Goal: Task Accomplishment & Management: Use online tool/utility

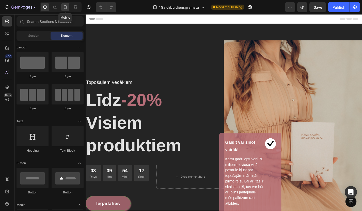
click at [66, 6] on icon at bounding box center [65, 7] width 5 height 5
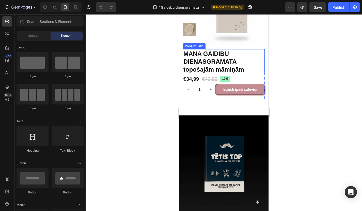
scroll to position [386, 0]
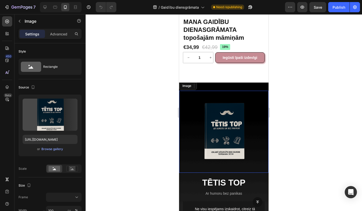
click at [192, 101] on img at bounding box center [224, 132] width 82 height 82
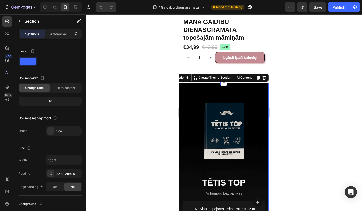
click at [228, 89] on div "Image TĒTIS TOP Heading Ar humoru bez panikas Text block Image Ne visu iespējam…" at bounding box center [224, 196] width 90 height 228
click at [265, 79] on icon at bounding box center [264, 78] width 3 height 4
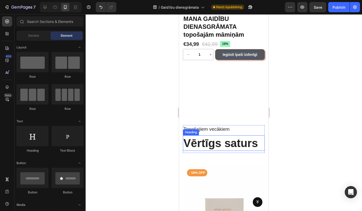
scroll to position [362, 0]
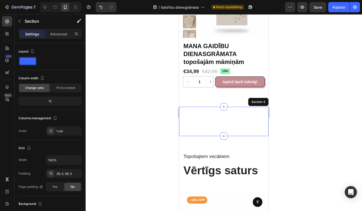
click at [232, 123] on div "TĒTIS TOP AR HUMORU UN BEZ PANIKAS Heading Image Row Image paPALĪGS, LAI KĻŪTU …" at bounding box center [224, 121] width 90 height 29
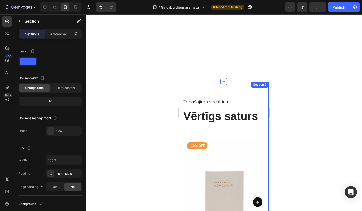
scroll to position [377, 0]
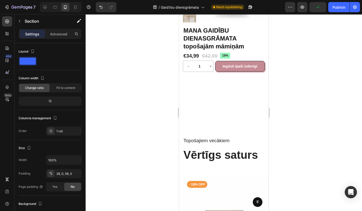
click at [245, 99] on div "TĒTIS TOP AR HUMORU UN BEZ PANIKAS Heading Image Row Image paPALĪGS, LAI KĻŪTU …" at bounding box center [224, 102] width 90 height 8
click at [242, 117] on div "TĒTIS TOP AR HUMORU UN BEZ PANIKAS Heading Image Row Image paPALĪGS, LAI KĻŪTU …" at bounding box center [224, 105] width 90 height 29
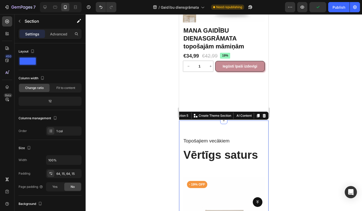
click at [240, 108] on div "TĒTIS TOP AR HUMORU UN BEZ PANIKAS Heading Image Row Image paPALĪGS, LAI KĻŪTU …" at bounding box center [224, 105] width 90 height 29
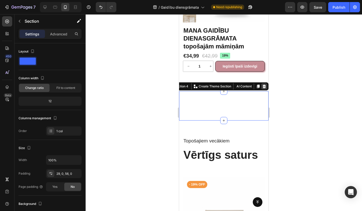
click at [264, 87] on icon at bounding box center [264, 86] width 3 height 4
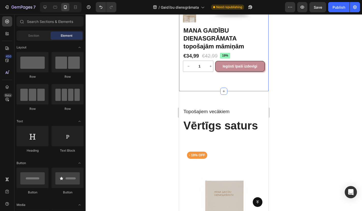
click at [234, 87] on div "Product Images MANA GAIDĪBU DIENASGRĀMATA topošajām māmiņām Product Title €34,9…" at bounding box center [224, 20] width 90 height 142
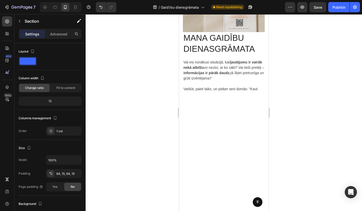
scroll to position [1866, 0]
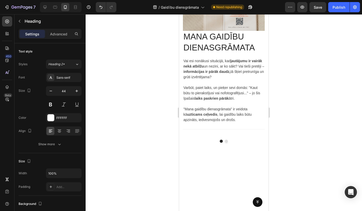
click at [49, 91] on icon "button" at bounding box center [50, 90] width 5 height 5
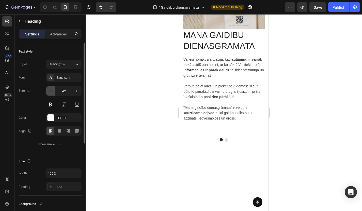
click at [49, 91] on icon "button" at bounding box center [50, 90] width 5 height 5
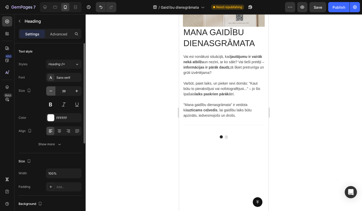
click at [49, 91] on icon "button" at bounding box center [50, 90] width 5 height 5
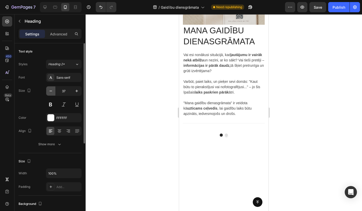
click at [49, 91] on icon "button" at bounding box center [50, 90] width 5 height 5
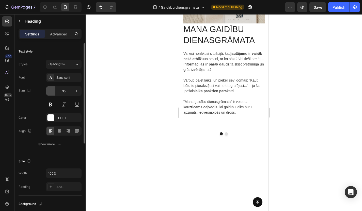
click at [49, 91] on icon "button" at bounding box center [50, 90] width 5 height 5
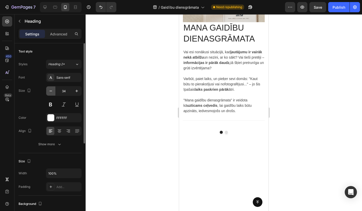
click at [49, 91] on icon "button" at bounding box center [50, 90] width 5 height 5
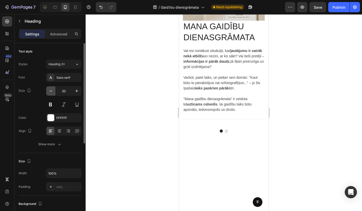
click at [49, 91] on icon "button" at bounding box center [50, 90] width 5 height 5
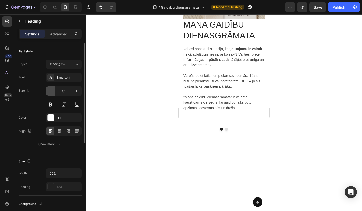
click at [49, 91] on icon "button" at bounding box center [50, 90] width 5 height 5
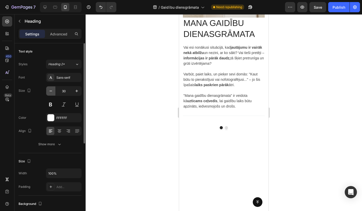
click at [49, 91] on icon "button" at bounding box center [50, 90] width 5 height 5
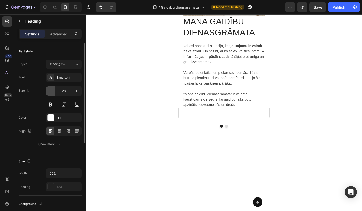
click at [49, 91] on icon "button" at bounding box center [50, 90] width 5 height 5
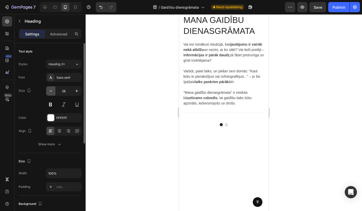
click at [49, 91] on icon "button" at bounding box center [50, 90] width 5 height 5
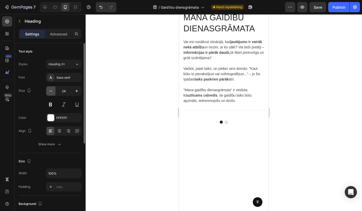
click at [49, 91] on icon "button" at bounding box center [50, 90] width 5 height 5
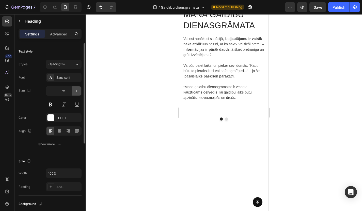
click at [76, 91] on icon "button" at bounding box center [77, 91] width 3 height 3
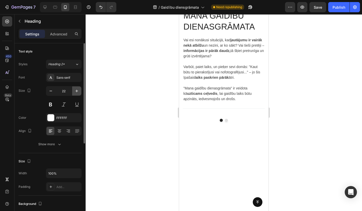
click at [76, 91] on icon "button" at bounding box center [77, 91] width 3 height 3
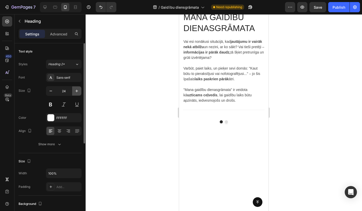
click at [76, 91] on icon "button" at bounding box center [77, 91] width 3 height 3
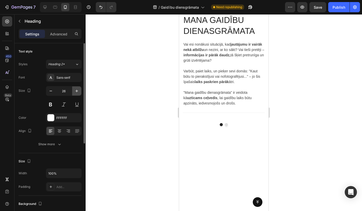
click at [76, 91] on icon "button" at bounding box center [77, 91] width 3 height 3
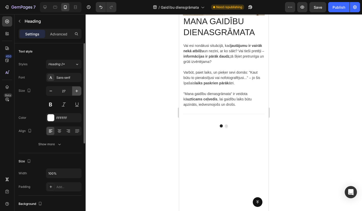
click at [76, 91] on icon "button" at bounding box center [77, 91] width 3 height 3
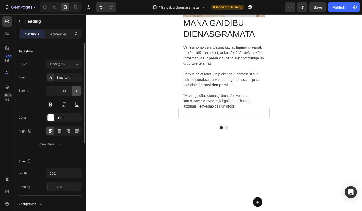
click at [76, 91] on icon "button" at bounding box center [77, 91] width 3 height 3
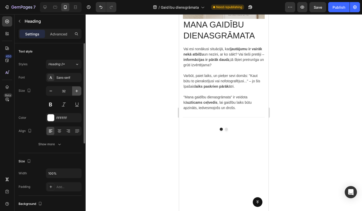
click at [76, 91] on icon "button" at bounding box center [77, 91] width 3 height 3
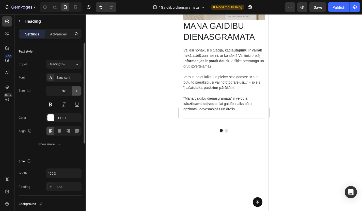
type input "33"
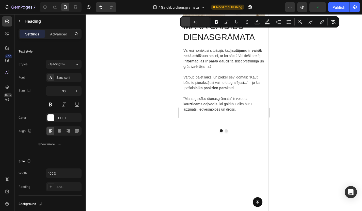
click at [188, 24] on button "Minus" at bounding box center [185, 21] width 9 height 9
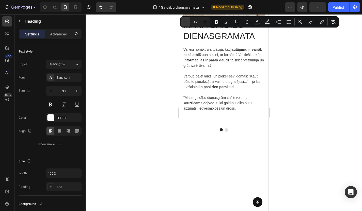
click at [188, 24] on button "Minus" at bounding box center [185, 21] width 9 height 9
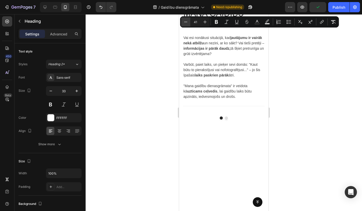
click at [188, 24] on button "Minus" at bounding box center [185, 21] width 9 height 9
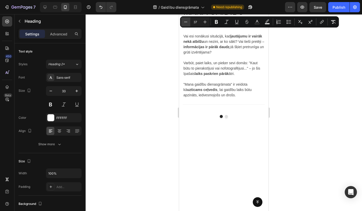
click at [188, 24] on button "Minus" at bounding box center [185, 21] width 9 height 9
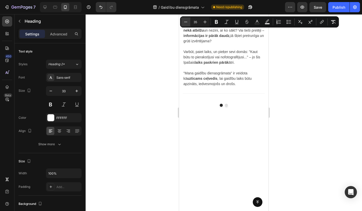
click at [188, 24] on button "Minus" at bounding box center [185, 21] width 9 height 9
type input "34"
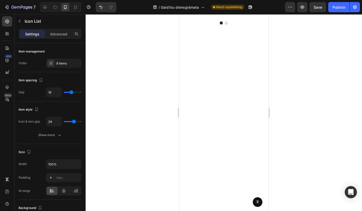
scroll to position [1951, 0]
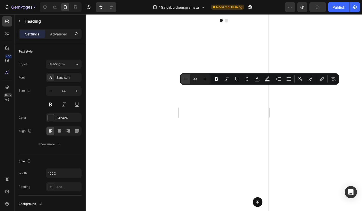
click at [184, 80] on icon "Editor contextual toolbar" at bounding box center [185, 78] width 5 height 5
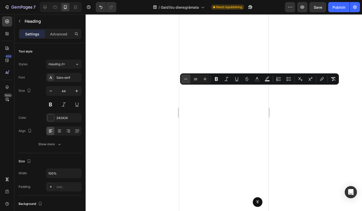
click at [184, 80] on icon "Editor contextual toolbar" at bounding box center [185, 78] width 5 height 5
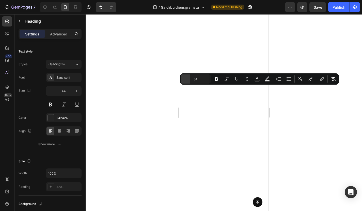
click at [184, 80] on icon "Editor contextual toolbar" at bounding box center [185, 78] width 5 height 5
type input "30"
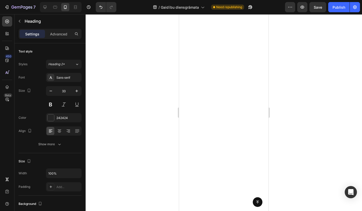
scroll to position [0, 0]
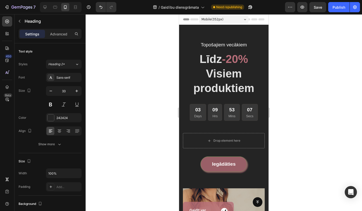
click at [206, 124] on div "Topošajiem vecākiem Text block Līdz -20% Visiem produktiem Heading 03 Days 09 H…" at bounding box center [224, 176] width 90 height 270
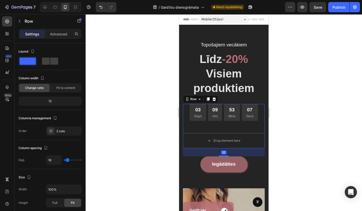
click at [206, 124] on div "03 Days 09 Hrs 53 Mins 07 Secs CountDown Timer" at bounding box center [224, 116] width 82 height 25
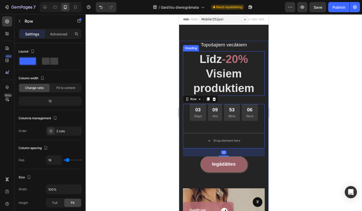
click at [233, 69] on h2 "Līdz -20% Visiem produktiem" at bounding box center [224, 73] width 82 height 45
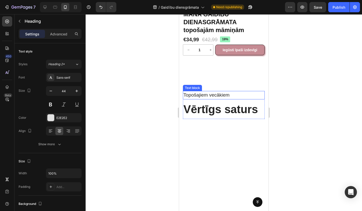
scroll to position [358, 0]
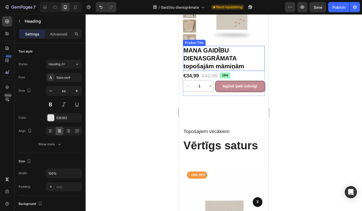
click at [222, 64] on h1 "MANA GAIDĪBU DIENASGRĀMATA topošajām māmiņām" at bounding box center [224, 58] width 82 height 25
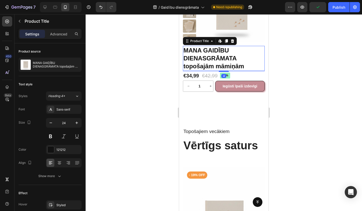
click at [222, 64] on h1 "MANA GAIDĪBU DIENASGRĀMATA topošajām māmiņām" at bounding box center [224, 58] width 82 height 25
click at [210, 59] on h1 "MANA GAIDĪBU DIENASGRĀMATA topošajām māmiņām" at bounding box center [224, 58] width 82 height 25
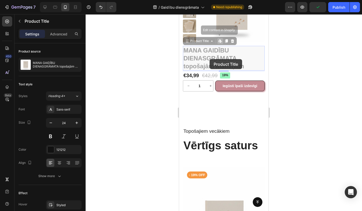
click at [179, 14] on h1 "MANA GAIDĪBU DIENASGRĀMATA topošajām māmiņām" at bounding box center [179, 14] width 0 height 0
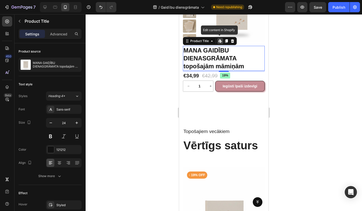
click at [200, 57] on h1 "MANA GAIDĪBU DIENASGRĀMATA topošajām māmiņām" at bounding box center [224, 58] width 82 height 25
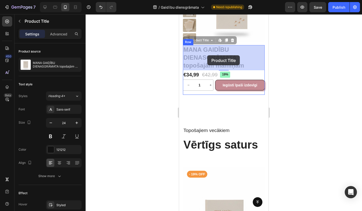
drag, startPoint x: 185, startPoint y: 49, endPoint x: 207, endPoint y: 54, distance: 22.6
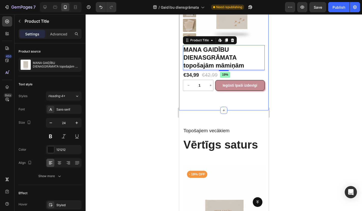
scroll to position [397, 0]
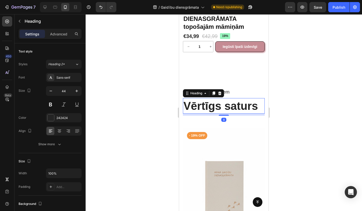
click at [204, 106] on h2 "Vērtīgs saturs" at bounding box center [224, 106] width 82 height 16
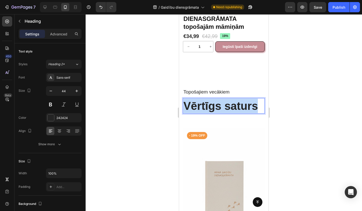
click at [204, 106] on p "Vērtīgs saturs" at bounding box center [224, 105] width 81 height 14
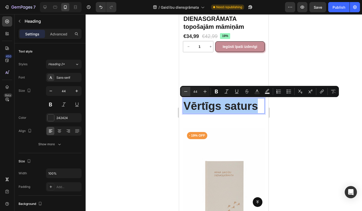
click at [187, 92] on icon "Editor contextual toolbar" at bounding box center [185, 91] width 5 height 5
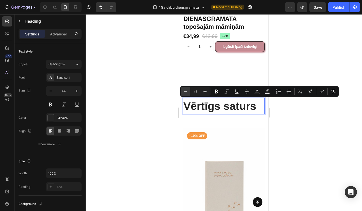
click at [187, 92] on icon "Editor contextual toolbar" at bounding box center [185, 91] width 5 height 5
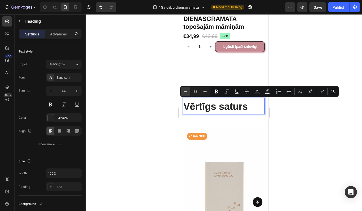
click at [187, 92] on icon "Editor contextual toolbar" at bounding box center [185, 91] width 5 height 5
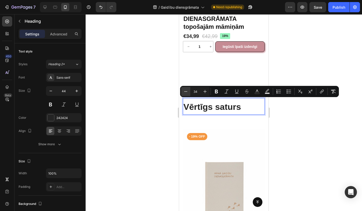
type input "33"
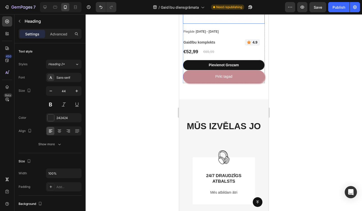
scroll to position [1052, 0]
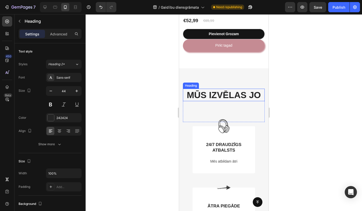
click at [220, 94] on h2 "MŪS IZVĒLAS JO" at bounding box center [224, 95] width 82 height 13
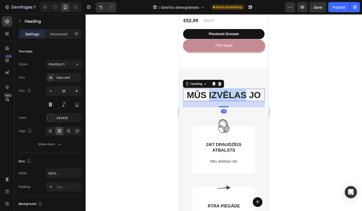
click at [220, 94] on p "MŪS IZVĒLAS JO" at bounding box center [224, 95] width 81 height 12
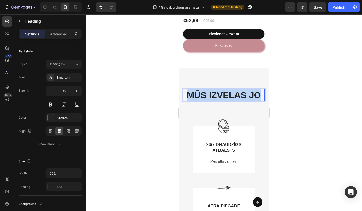
click at [220, 94] on p "MŪS IZVĒLAS JO" at bounding box center [224, 95] width 81 height 12
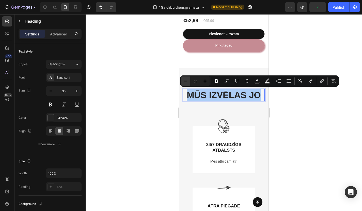
click at [189, 81] on button "Minus" at bounding box center [185, 80] width 9 height 9
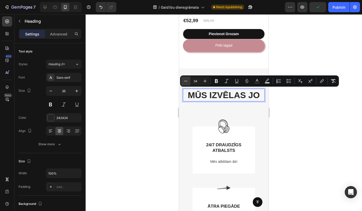
click at [189, 81] on button "Minus" at bounding box center [185, 80] width 9 height 9
type input "32"
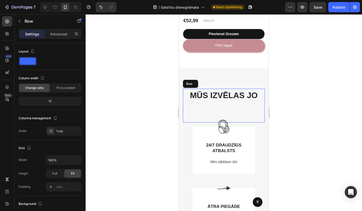
click at [210, 106] on div "⁠⁠⁠⁠⁠⁠⁠ MŪS IZVĒLAS JO Heading 24 Text block" at bounding box center [224, 106] width 82 height 34
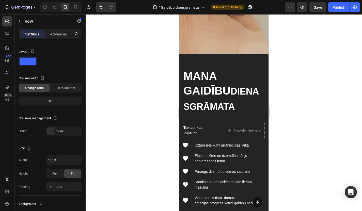
scroll to position [1513, 0]
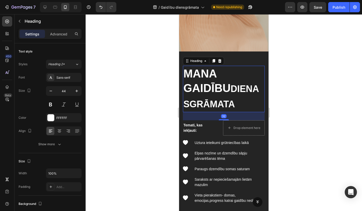
click at [203, 87] on h2 "MANA GAIDĪBU DIENASGRĀMATA" at bounding box center [224, 89] width 82 height 46
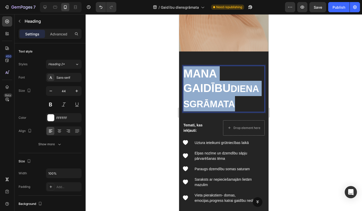
click at [203, 87] on p "MANA GAIDĪBU DIENASGRĀMATA" at bounding box center [224, 88] width 81 height 45
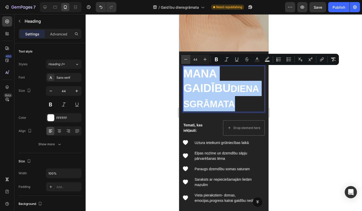
click at [184, 60] on icon "Editor contextual toolbar" at bounding box center [185, 59] width 5 height 5
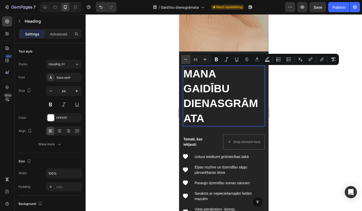
click at [184, 60] on icon "Editor contextual toolbar" at bounding box center [185, 59] width 5 height 5
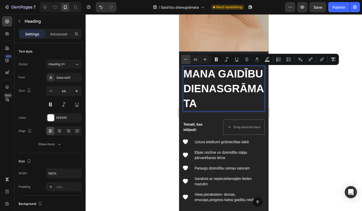
click at [184, 60] on icon "Editor contextual toolbar" at bounding box center [185, 59] width 5 height 5
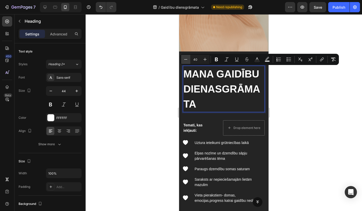
click at [184, 60] on icon "Editor contextual toolbar" at bounding box center [185, 59] width 5 height 5
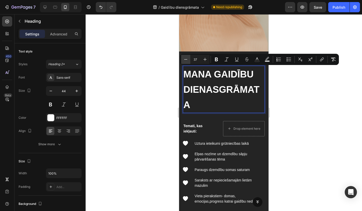
click at [184, 60] on icon "Editor contextual toolbar" at bounding box center [185, 59] width 5 height 5
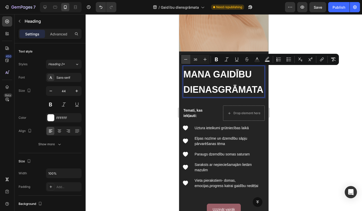
click at [184, 60] on icon "Editor contextual toolbar" at bounding box center [185, 59] width 5 height 5
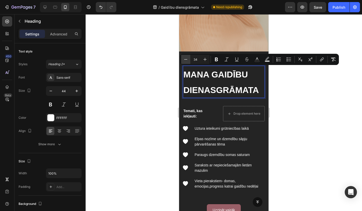
click at [184, 60] on icon "Editor contextual toolbar" at bounding box center [185, 59] width 5 height 5
type input "33"
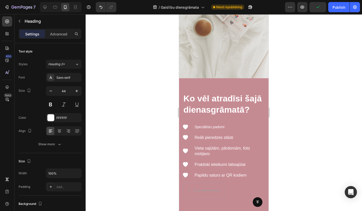
scroll to position [1814, 0]
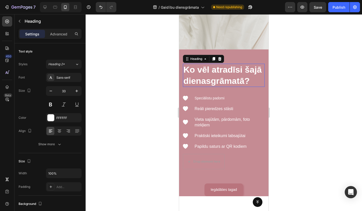
click at [228, 78] on span "Ko vēl atradīsi šajā dienasgrāmatā?" at bounding box center [223, 75] width 78 height 21
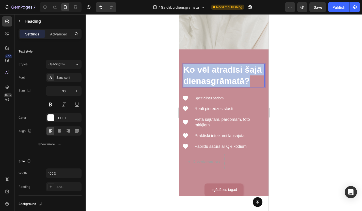
click at [228, 78] on span "Ko vēl atradīsi šajā dienasgrāmatā?" at bounding box center [223, 75] width 78 height 21
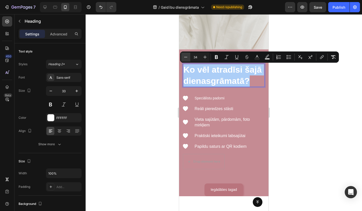
click at [186, 57] on icon "Editor contextual toolbar" at bounding box center [185, 56] width 5 height 5
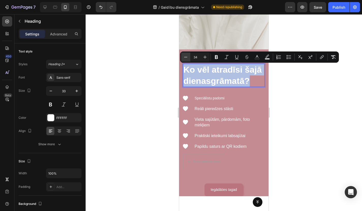
type input "33"
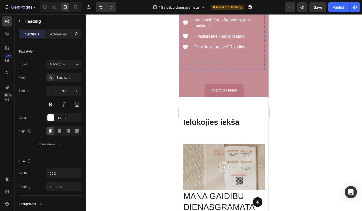
scroll to position [1956, 0]
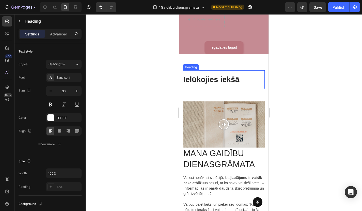
click at [211, 82] on span "Ielūkojies iekšā" at bounding box center [212, 79] width 56 height 8
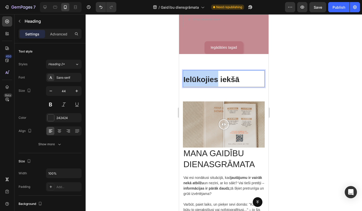
click at [211, 82] on span "Ielūkojies iekšā" at bounding box center [212, 79] width 56 height 8
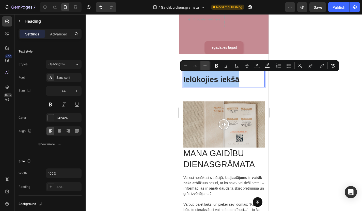
click at [204, 66] on icon "Editor contextual toolbar" at bounding box center [205, 65] width 5 height 5
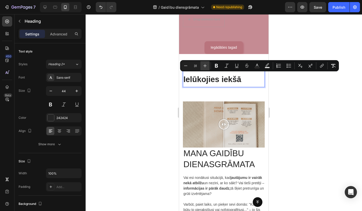
click at [205, 66] on icon "Editor contextual toolbar" at bounding box center [205, 65] width 3 height 3
type input "32"
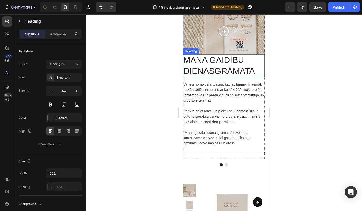
scroll to position [2046, 0]
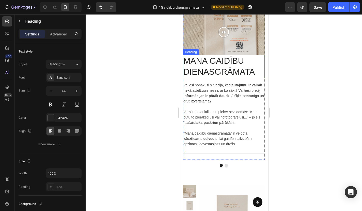
click at [211, 69] on h2 "MANA GAIDĪBU DIENASGRĀMATA" at bounding box center [224, 66] width 82 height 23
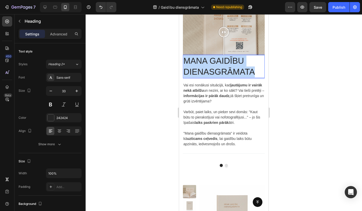
click at [211, 69] on p "MANA GAIDĪBU DIENASGRĀMATA" at bounding box center [224, 66] width 81 height 22
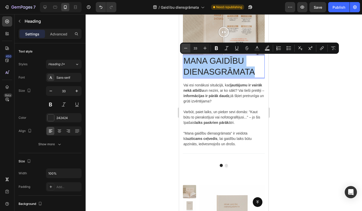
click at [188, 47] on icon "Editor contextual toolbar" at bounding box center [185, 48] width 5 height 5
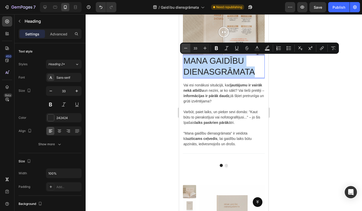
type input "32"
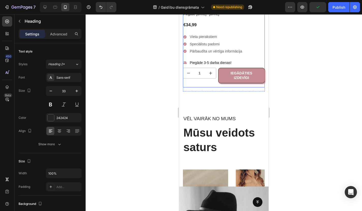
scroll to position [2336, 0]
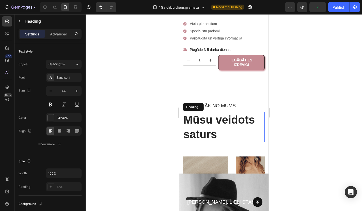
click at [203, 118] on h2 "Mūsu veidots saturs" at bounding box center [224, 127] width 82 height 30
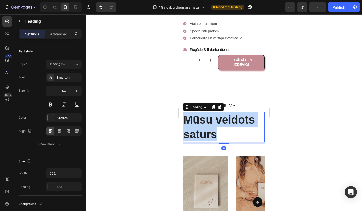
click at [203, 118] on p "Mūsu veidots saturs" at bounding box center [224, 126] width 81 height 29
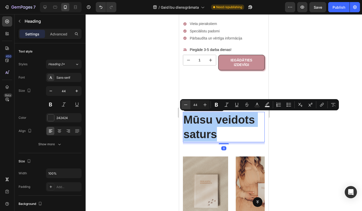
click at [188, 104] on icon "Editor contextual toolbar" at bounding box center [185, 104] width 5 height 5
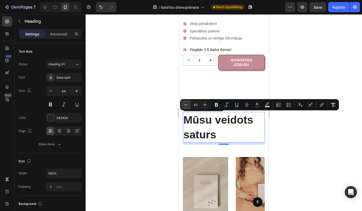
click at [188, 104] on icon "Editor contextual toolbar" at bounding box center [185, 104] width 5 height 5
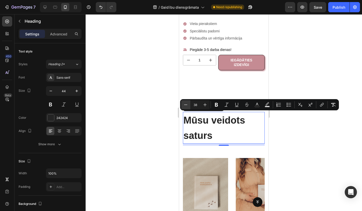
click at [188, 104] on icon "Editor contextual toolbar" at bounding box center [185, 104] width 5 height 5
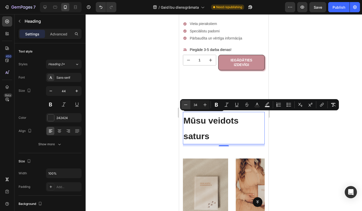
type input "33"
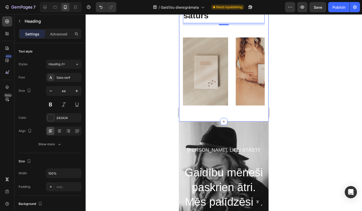
scroll to position [2535, 0]
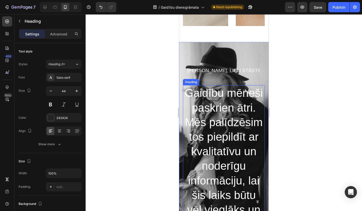
click at [224, 111] on h2 "Gaidību mēneši paskrien ātri. Mēs palīdzēsim tos piepildīt ar kvalitatīvu un no…" at bounding box center [224, 158] width 82 height 146
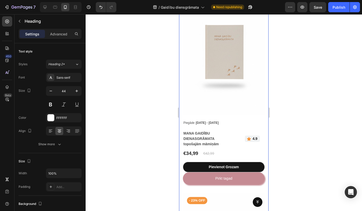
scroll to position [475, 0]
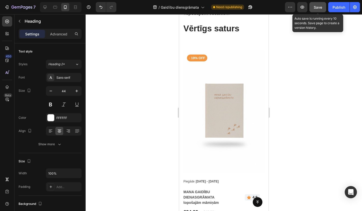
click at [322, 8] on span "Save" at bounding box center [318, 7] width 8 height 4
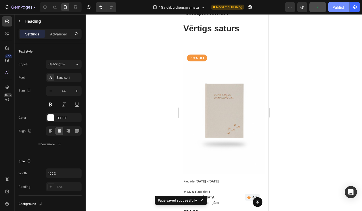
click at [337, 8] on div "Publish" at bounding box center [339, 7] width 13 height 5
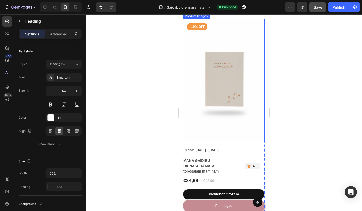
scroll to position [500, 0]
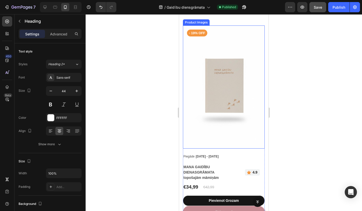
click at [220, 52] on img at bounding box center [224, 86] width 82 height 123
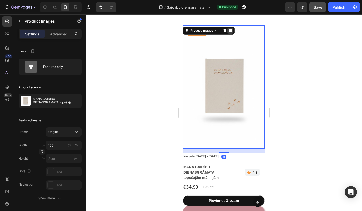
click at [231, 32] on icon at bounding box center [230, 31] width 3 height 4
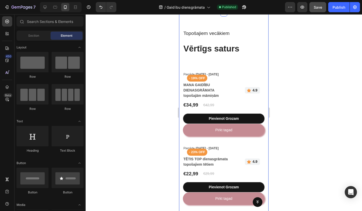
scroll to position [415, 0]
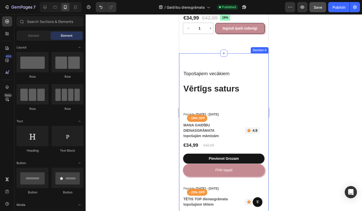
click at [232, 107] on div "Topošajiem vecākiem Text block Vērtīgs saturs Heading Row Piegāde Sep 28 - Oct …" at bounding box center [224, 188] width 82 height 239
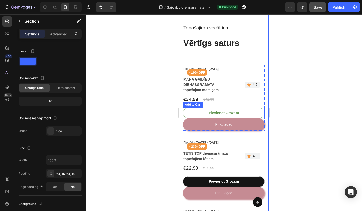
scroll to position [459, 0]
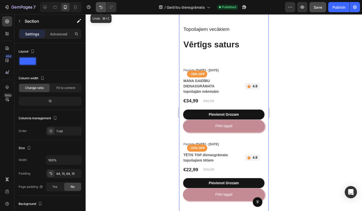
click at [102, 7] on icon "Undo/Redo" at bounding box center [100, 7] width 5 height 5
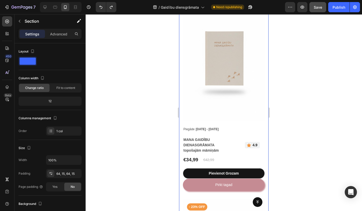
scroll to position [532, 0]
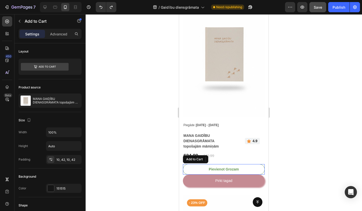
click at [242, 167] on button "Pievienot grozam" at bounding box center [224, 169] width 82 height 10
click at [245, 167] on button "Pievienot grozam" at bounding box center [224, 169] width 82 height 10
click at [230, 169] on p "Pievienot grozam" at bounding box center [224, 168] width 30 height 5
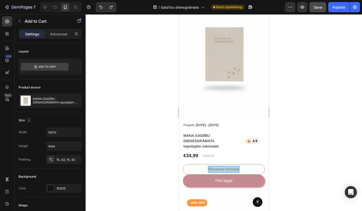
click at [230, 169] on p "Pievienot grozam" at bounding box center [224, 168] width 30 height 5
click at [225, 168] on div "Iegād" at bounding box center [223, 168] width 9 height 5
click at [228, 167] on div "Iegādād" at bounding box center [223, 168] width 13 height 5
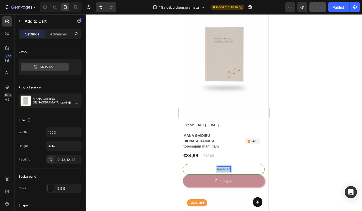
click at [228, 167] on div "Iegādād" at bounding box center [223, 168] width 13 height 5
click at [229, 168] on div "giIegādād" at bounding box center [223, 168] width 17 height 5
click at [234, 168] on button "gā i Iegādād" at bounding box center [224, 169] width 82 height 10
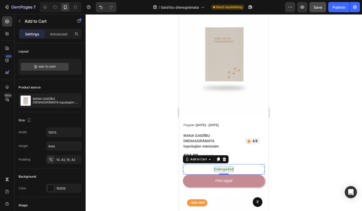
click at [232, 168] on p "Iegādād" at bounding box center [226, 168] width 13 height 5
click at [224, 169] on button "iegādāties" at bounding box center [224, 169] width 82 height 10
click at [224, 169] on button "iegādāties tagad" at bounding box center [224, 169] width 82 height 10
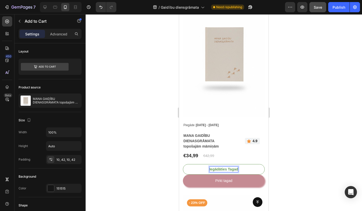
click at [231, 167] on p "iegādāties tagad" at bounding box center [224, 168] width 29 height 5
click at [231, 168] on p "iegādāties tagad" at bounding box center [224, 168] width 29 height 5
click at [232, 170] on p "iegādāties gad" at bounding box center [223, 168] width 25 height 5
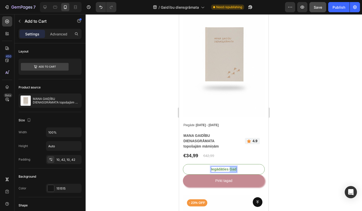
click at [232, 170] on p "iegādāties gad" at bounding box center [223, 168] width 25 height 5
click at [233, 168] on p "iegādāties gad" at bounding box center [223, 168] width 25 height 5
click at [276, 164] on div at bounding box center [224, 112] width 277 height 196
click at [237, 167] on p "iegādāties tagd" at bounding box center [224, 168] width 27 height 5
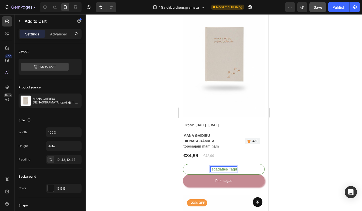
click at [237, 168] on p "iegādāties tagd" at bounding box center [224, 168] width 27 height 5
click at [294, 150] on div at bounding box center [224, 112] width 277 height 196
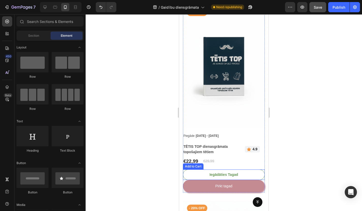
scroll to position [723, 0]
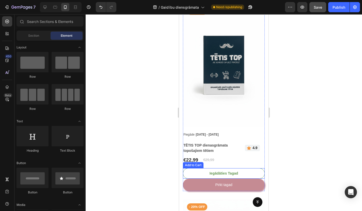
click at [254, 175] on button "iegādāties tagad" at bounding box center [224, 173] width 82 height 10
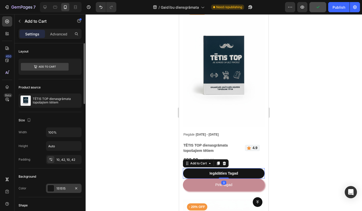
click at [51, 186] on div at bounding box center [51, 188] width 7 height 7
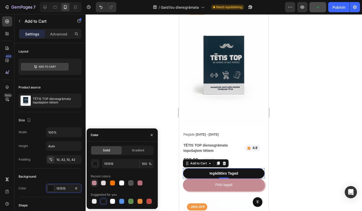
click at [95, 183] on div at bounding box center [94, 182] width 5 height 5
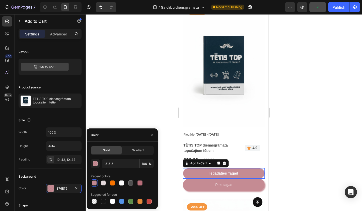
type input "B76E79"
type input "80"
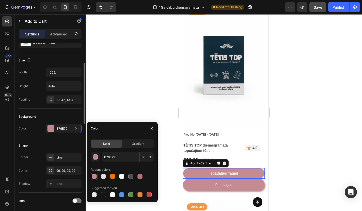
scroll to position [63, 0]
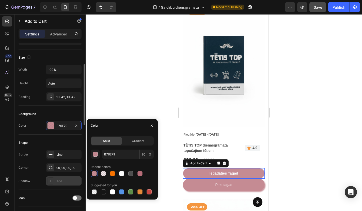
click at [62, 180] on div "Add..." at bounding box center [68, 181] width 24 height 5
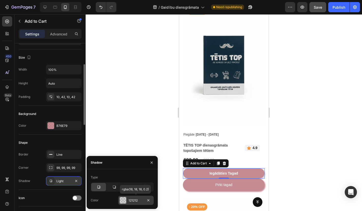
click at [132, 198] on div "121212" at bounding box center [136, 200] width 15 height 5
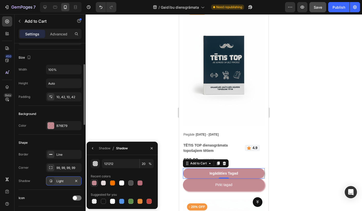
click at [93, 181] on div at bounding box center [94, 182] width 5 height 5
type input "B76E79"
type input "80"
click at [113, 124] on div at bounding box center [224, 112] width 277 height 196
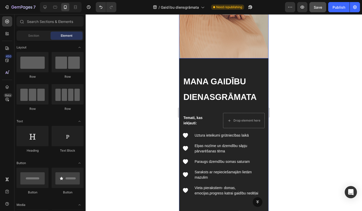
scroll to position [1508, 0]
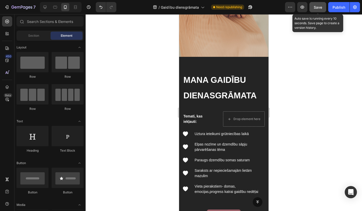
click at [321, 6] on span "Save" at bounding box center [318, 7] width 8 height 4
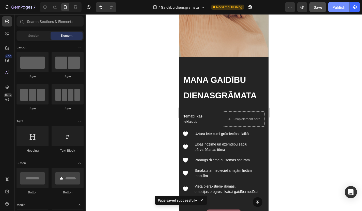
click at [340, 7] on div "Publish" at bounding box center [339, 7] width 13 height 5
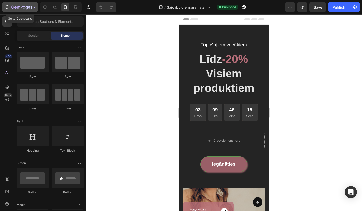
click at [28, 11] on button "7" at bounding box center [20, 7] width 36 height 10
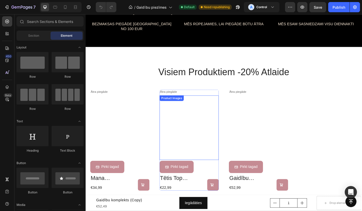
scroll to position [355, 0]
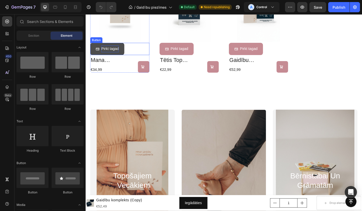
click at [122, 49] on p "Pirkt tagad" at bounding box center [112, 52] width 19 height 7
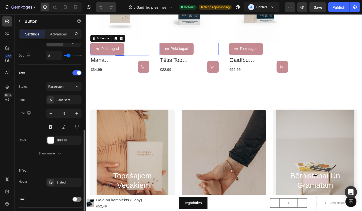
scroll to position [223, 0]
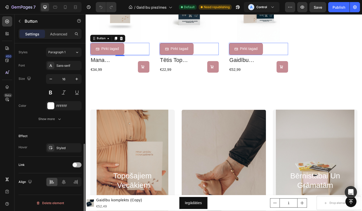
click at [77, 165] on span at bounding box center [75, 165] width 4 height 4
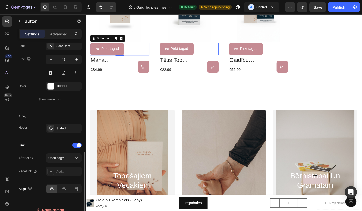
scroll to position [249, 0]
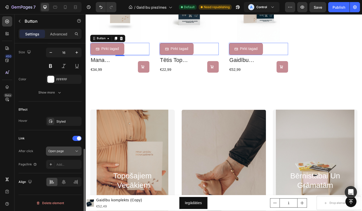
click at [64, 151] on span "Open page" at bounding box center [56, 151] width 16 height 4
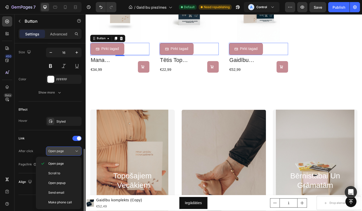
click at [64, 151] on span "Open page" at bounding box center [56, 151] width 16 height 4
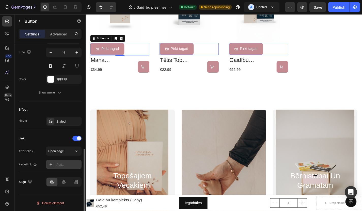
click at [61, 167] on div "Add..." at bounding box center [64, 163] width 36 height 9
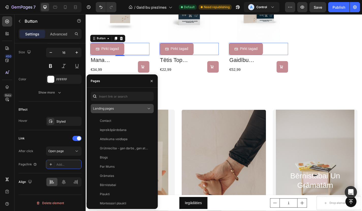
click at [126, 108] on div "Landing pages" at bounding box center [119, 108] width 53 height 5
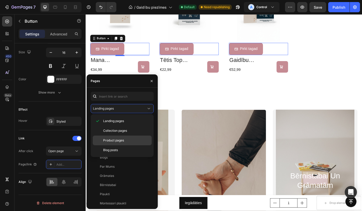
click at [114, 138] on span "Product pages" at bounding box center [113, 140] width 21 height 5
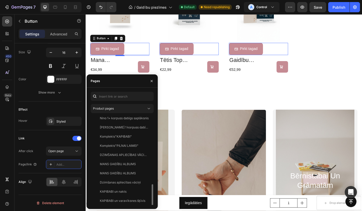
scroll to position [177, 0]
click at [121, 183] on div "MANA GAIDĪBU DIENASGRĀMATA topošajām māmiņām" at bounding box center [124, 181] width 49 height 5
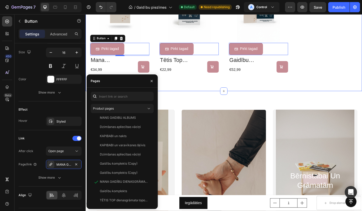
click at [204, 92] on div "visiem produktiem -20% atlaide Heading Ātra piegāde Text Block Product Images P…" at bounding box center [238, 10] width 305 height 178
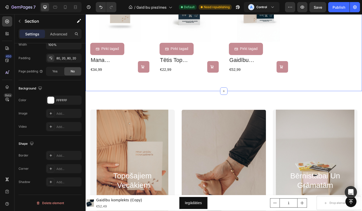
scroll to position [0, 0]
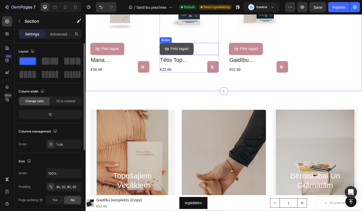
click at [198, 48] on link "Pirkt tagad" at bounding box center [186, 52] width 38 height 13
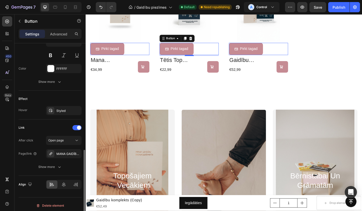
scroll to position [263, 0]
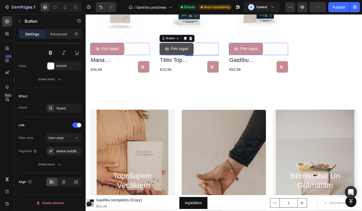
click at [205, 50] on link "Pirkt tagad" at bounding box center [186, 52] width 38 height 13
click at [203, 50] on link "Pirkt tagad" at bounding box center [186, 52] width 38 height 13
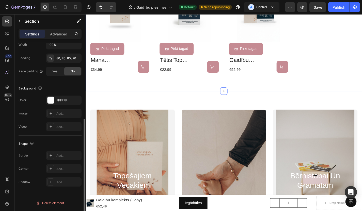
click at [199, 86] on div "visiem produktiem -20% atlaide Heading Ātra piegāde Text Block Product Images P…" at bounding box center [238, 10] width 305 height 178
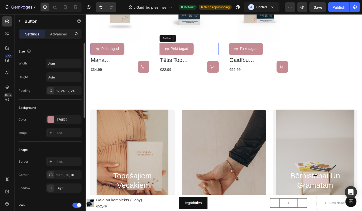
click at [219, 49] on div "Pirkt tagad Button" at bounding box center [199, 52] width 65 height 13
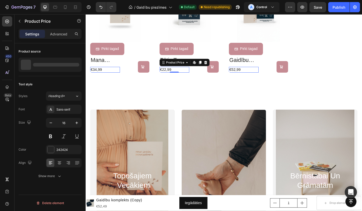
click at [198, 78] on div "€22,99" at bounding box center [183, 75] width 33 height 6
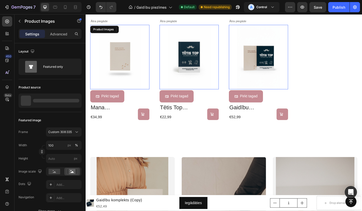
click at [149, 77] on img at bounding box center [123, 61] width 65 height 71
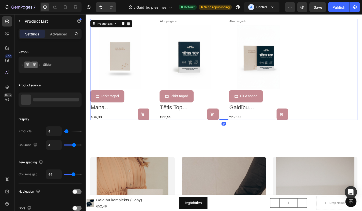
click at [163, 20] on div "Ātra piegāde Text Block Product Images Pirkt tagad Button mana gaidību dienasgr…" at bounding box center [238, 75] width 295 height 111
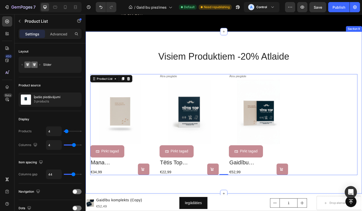
scroll to position [242, 0]
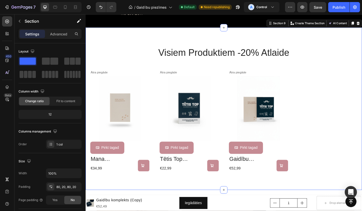
click at [314, 69] on div "visiem produktiem -20% atlaide Heading Ātra piegāde Text Block Product Images P…" at bounding box center [238, 118] width 295 height 138
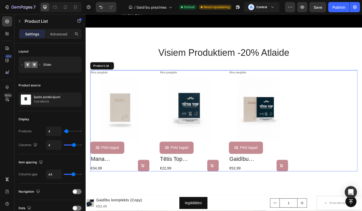
click at [309, 87] on div "Ātra piegāde Text Block Product Images Pirkt tagad Button mana gaidību dienasgr…" at bounding box center [238, 131] width 295 height 111
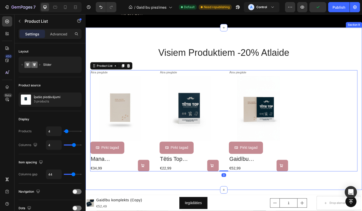
click at [218, 72] on div "visiem produktiem -20% atlaide Heading Ātra piegāde Text Block Product Images P…" at bounding box center [238, 118] width 295 height 138
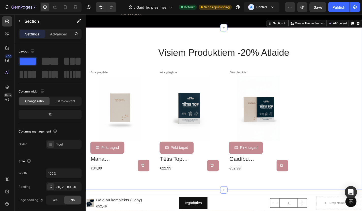
click at [198, 73] on div "visiem produktiem -20% atlaide Heading Ātra piegāde Text Block Product Images P…" at bounding box center [238, 118] width 295 height 138
click at [149, 183] on icon "Add to cart" at bounding box center [149, 181] width 4 height 4
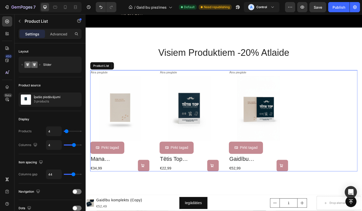
click at [167, 135] on div "Ātra piegāde Text Block Product Images Pirkt tagad Button mana gaidību dienasgr…" at bounding box center [238, 131] width 295 height 111
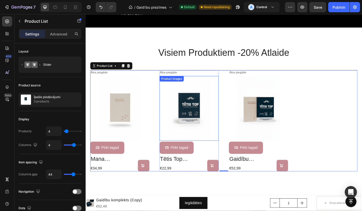
click at [194, 119] on img at bounding box center [199, 117] width 65 height 71
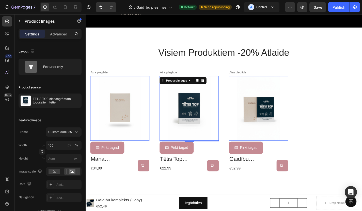
click at [255, 139] on img at bounding box center [276, 117] width 65 height 71
click at [216, 151] on img at bounding box center [199, 117] width 65 height 71
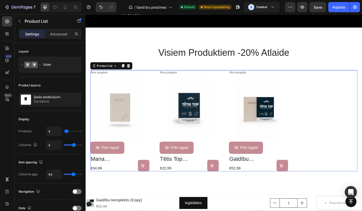
click at [242, 147] on div "Ātra piegāde Text Block Product Images Pirkt tagad Button mana gaidību dienasgr…" at bounding box center [238, 131] width 295 height 111
click at [223, 141] on img at bounding box center [199, 117] width 65 height 71
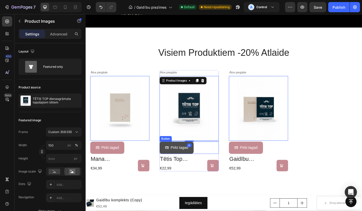
click at [185, 160] on link "Pirkt tagad" at bounding box center [186, 160] width 38 height 13
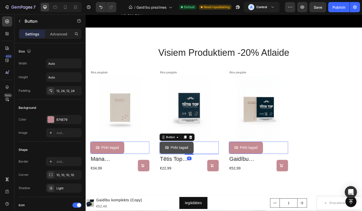
click at [185, 160] on link "Pirkt tagad" at bounding box center [186, 160] width 38 height 13
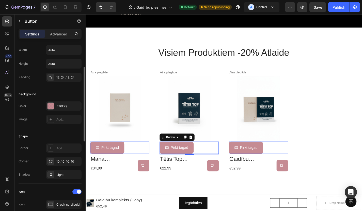
scroll to position [36, 0]
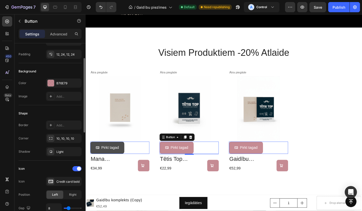
click at [125, 166] on link "Pirkt tagad" at bounding box center [110, 160] width 38 height 13
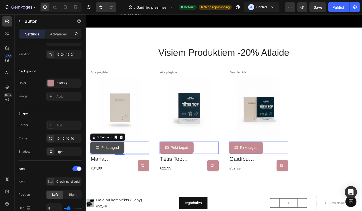
click at [125, 166] on link "Pirkt tagad" at bounding box center [110, 160] width 38 height 13
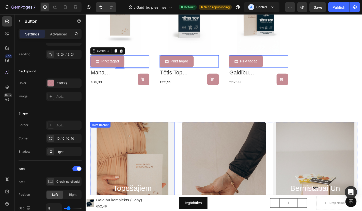
scroll to position [342, 0]
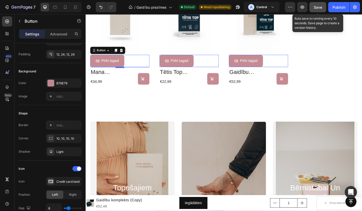
click at [325, 8] on button "Save" at bounding box center [318, 7] width 17 height 10
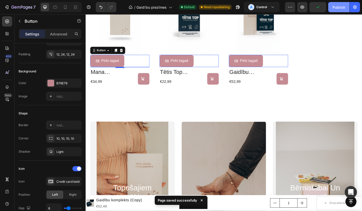
click at [334, 8] on div "Publish" at bounding box center [339, 7] width 13 height 5
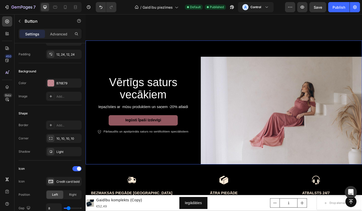
scroll to position [305, 0]
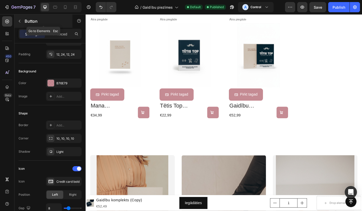
click at [18, 21] on icon "button" at bounding box center [20, 21] width 4 height 4
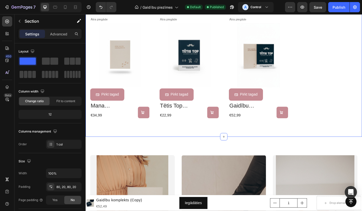
click at [116, 140] on div "visiem produktiem -20% atlaide Heading Ātra piegāde Text Block Product Images P…" at bounding box center [238, 60] width 305 height 178
click at [113, 115] on h2 "mana gaidību dienasgrāmata topošajām māmiņām" at bounding box center [107, 114] width 33 height 9
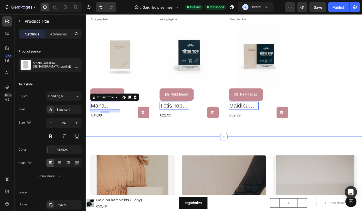
click at [121, 147] on div "visiem produktiem -20% atlaide Heading Ātra piegāde Text Block Product Images P…" at bounding box center [238, 60] width 305 height 178
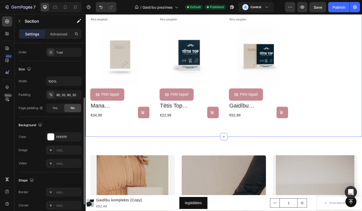
scroll to position [128, 0]
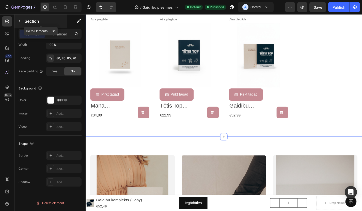
click at [19, 19] on icon "button" at bounding box center [20, 21] width 4 height 4
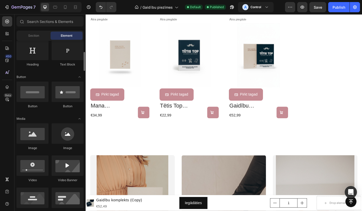
scroll to position [95, 0]
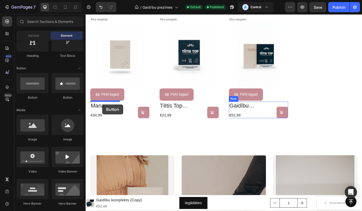
drag, startPoint x: 128, startPoint y: 99, endPoint x: 104, endPoint y: 113, distance: 27.6
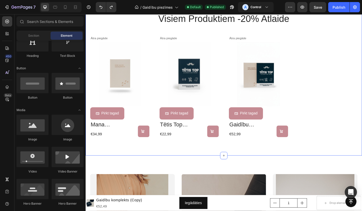
scroll to position [272, 0]
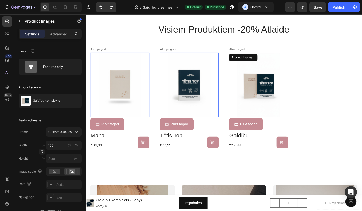
click at [273, 70] on img at bounding box center [276, 92] width 65 height 71
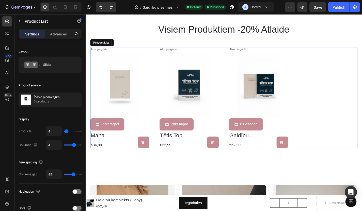
click at [233, 54] on div "Ātra piegāde Text Block Product Images 0 Pirkt tagad Button mana gaidību dienas…" at bounding box center [238, 105] width 295 height 111
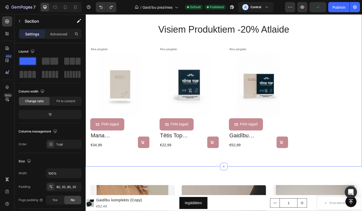
click at [217, 45] on div "visiem produktiem -20% atlaide Heading Ātra piegāde Text Block Product Images P…" at bounding box center [238, 93] width 295 height 138
click at [237, 181] on icon at bounding box center [238, 182] width 4 height 4
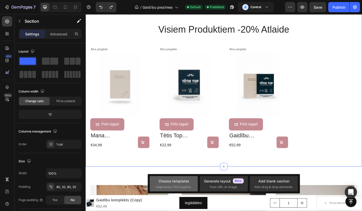
click at [169, 183] on div "Choose templates" at bounding box center [174, 180] width 31 height 5
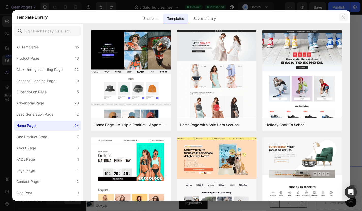
click at [347, 18] on button "button" at bounding box center [344, 17] width 8 height 8
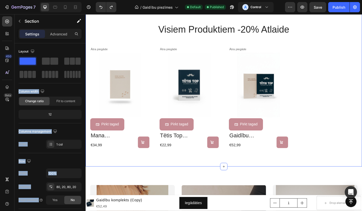
drag, startPoint x: 156, startPoint y: 75, endPoint x: 223, endPoint y: 181, distance: 125.9
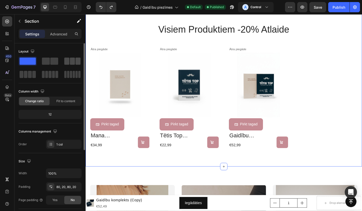
click at [71, 65] on div at bounding box center [72, 60] width 18 height 9
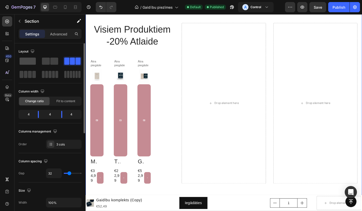
click at [26, 61] on span at bounding box center [28, 60] width 16 height 7
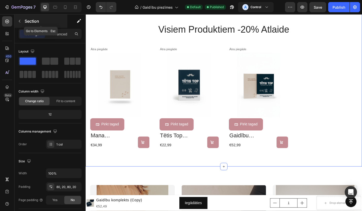
click at [20, 23] on icon "button" at bounding box center [20, 21] width 4 height 4
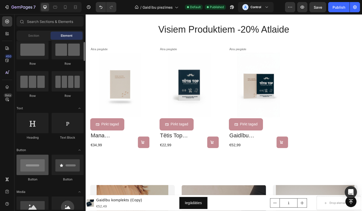
scroll to position [11, 0]
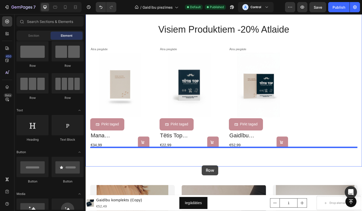
drag, startPoint x: 119, startPoint y: 98, endPoint x: 214, endPoint y: 181, distance: 125.6
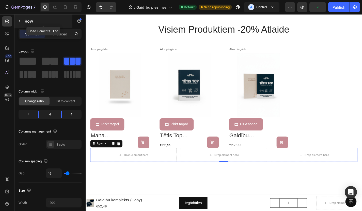
click at [18, 24] on button "button" at bounding box center [20, 21] width 8 height 8
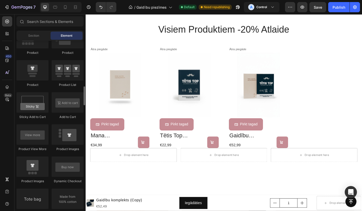
scroll to position [683, 0]
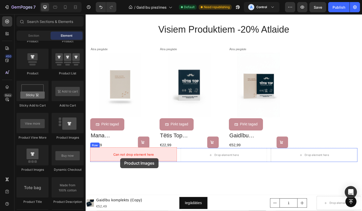
drag, startPoint x: 119, startPoint y: 172, endPoint x: 124, endPoint y: 172, distance: 5.1
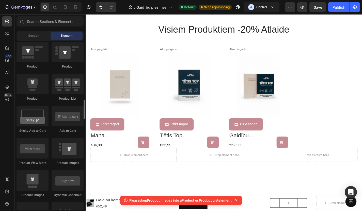
scroll to position [639, 0]
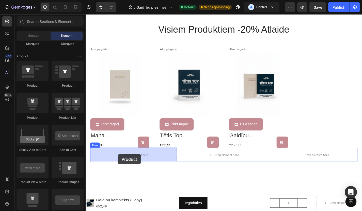
drag, startPoint x: 122, startPoint y: 124, endPoint x: 121, endPoint y: 167, distance: 43.8
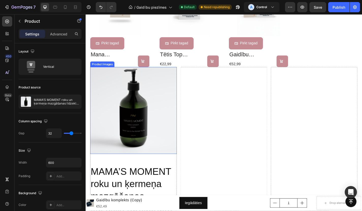
scroll to position [346, 0]
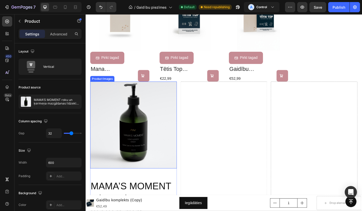
click at [162, 102] on img at bounding box center [139, 136] width 96 height 96
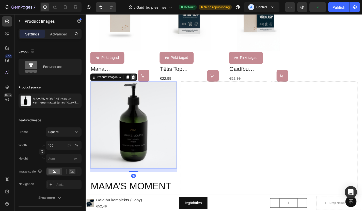
click at [138, 84] on icon at bounding box center [138, 84] width 3 height 4
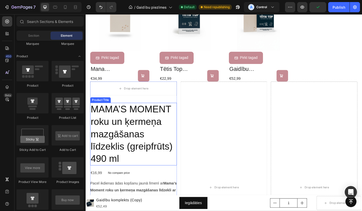
click at [137, 147] on h2 "MAMA’S MOMENT roku un ķermeņa mazgāšanas līdzeklis (greipfrūts) 490 ml" at bounding box center [139, 146] width 96 height 69
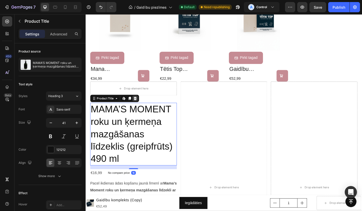
click at [141, 105] on icon at bounding box center [140, 107] width 4 height 4
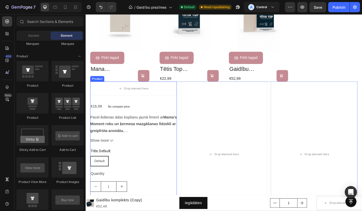
click at [131, 124] on div "Pacel ikdienas ādas kopšanu jaunā līmenī ar Mama’s Moment roku un ķermeņa mazgā…" at bounding box center [139, 134] width 96 height 21
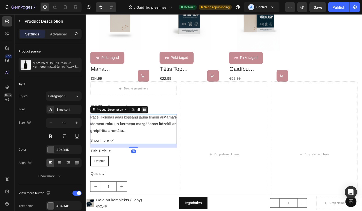
click at [151, 117] on icon at bounding box center [151, 119] width 4 height 4
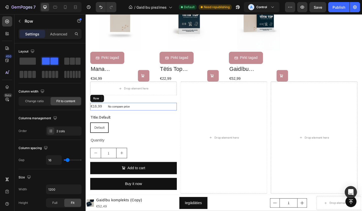
click at [142, 114] on div "€16,99 Product Price Product Price No compare price Product Price Row" at bounding box center [139, 116] width 96 height 8
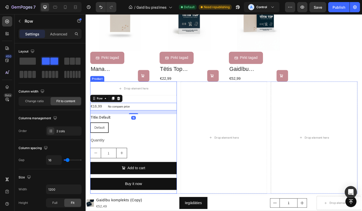
click at [155, 99] on div "Drop element here" at bounding box center [138, 96] width 41 height 8
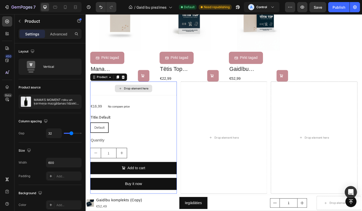
click at [105, 94] on div "Drop element here" at bounding box center [139, 95] width 96 height 15
click at [126, 82] on icon at bounding box center [127, 84] width 3 height 4
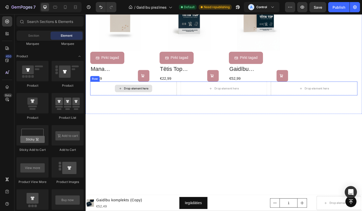
click at [102, 94] on div "Drop element here" at bounding box center [139, 95] width 96 height 15
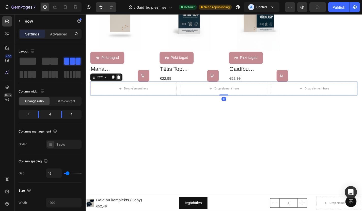
click at [122, 85] on div at bounding box center [122, 83] width 6 height 6
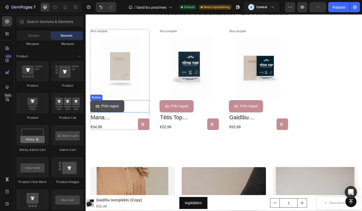
scroll to position [290, 0]
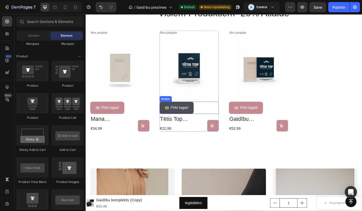
click at [184, 117] on p "Pirkt tagad" at bounding box center [189, 117] width 19 height 7
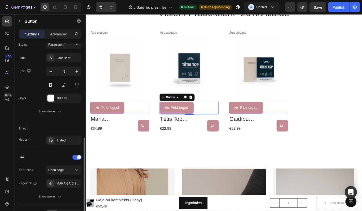
scroll to position [263, 0]
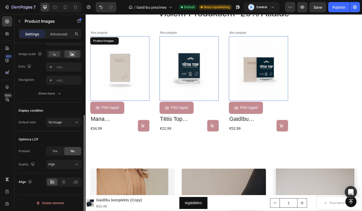
click at [122, 108] on img at bounding box center [123, 74] width 65 height 71
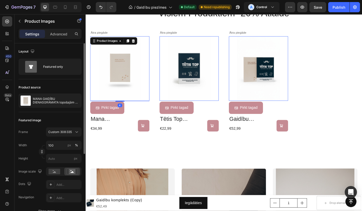
click at [109, 106] on img at bounding box center [123, 74] width 65 height 71
click at [142, 122] on div "Pirkt tagad Button" at bounding box center [123, 117] width 65 height 13
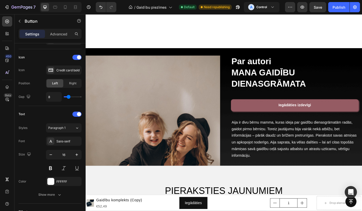
scroll to position [1236, 0]
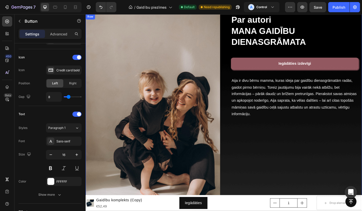
click at [276, 77] on div "Par autori MANA GAIDĪBU DIENASGRĀMATA Heading Iegādāties izdevīgi Button Row Ai…" at bounding box center [316, 128] width 149 height 228
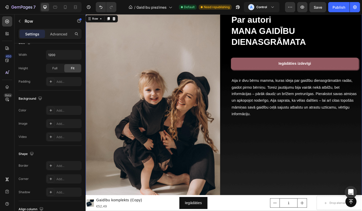
scroll to position [0, 0]
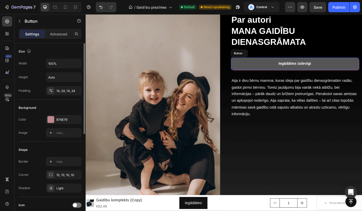
click at [276, 72] on button "Iegādāties izdevīgi" at bounding box center [316, 68] width 141 height 13
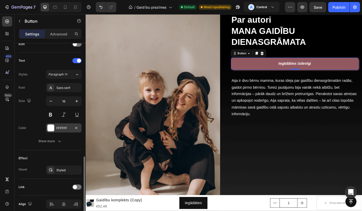
scroll to position [183, 0]
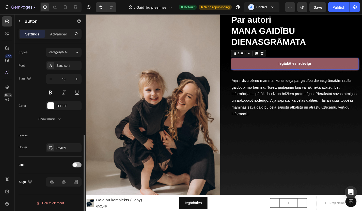
click at [77, 164] on span at bounding box center [75, 165] width 4 height 4
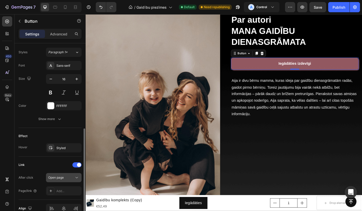
click at [72, 177] on div "Open page" at bounding box center [61, 177] width 26 height 5
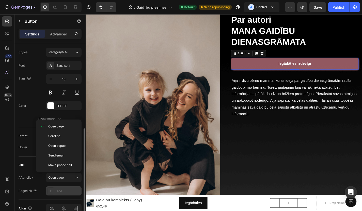
click at [56, 188] on div "Add..." at bounding box center [64, 190] width 36 height 9
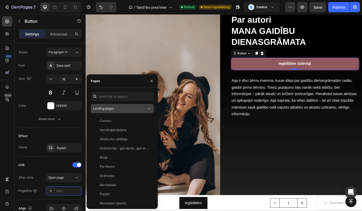
click at [126, 110] on div "Landing pages" at bounding box center [119, 108] width 53 height 5
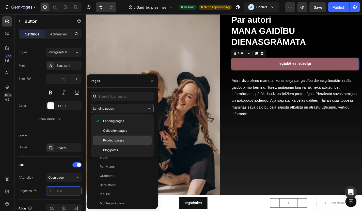
click at [115, 139] on span "Product pages" at bounding box center [113, 140] width 21 height 5
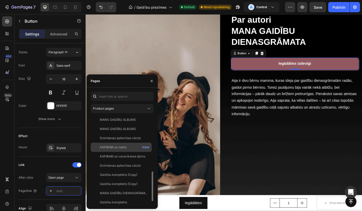
scroll to position [177, 0]
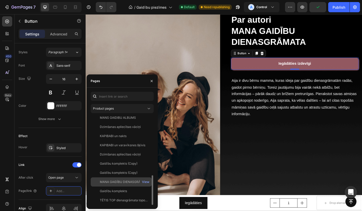
click at [129, 184] on div "MANA GAIDĪBU DIENASGRĀMATA topošajām māmiņām View" at bounding box center [121, 181] width 61 height 9
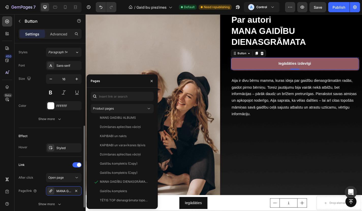
click at [24, 124] on div "Text Styles Paragraph 1* Font Sans-serif Size 16 Color FFFFFF Show more" at bounding box center [50, 78] width 63 height 97
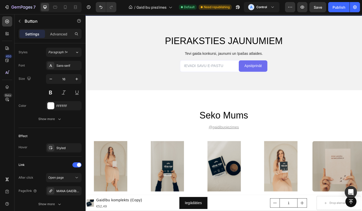
scroll to position [1473, 0]
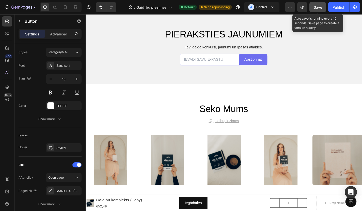
click at [319, 8] on span "Save" at bounding box center [318, 7] width 8 height 4
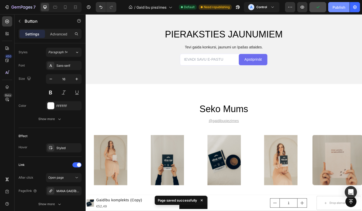
click at [338, 8] on div "Publish" at bounding box center [339, 7] width 13 height 5
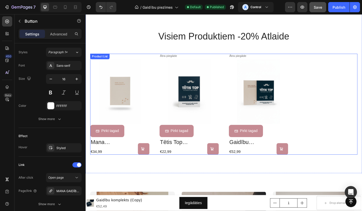
scroll to position [263, 0]
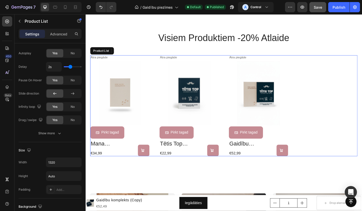
click at [235, 66] on div "Ātra piegāde Text Block Product Images Pirkt tagad Button mana gaidību dienasgr…" at bounding box center [238, 115] width 295 height 111
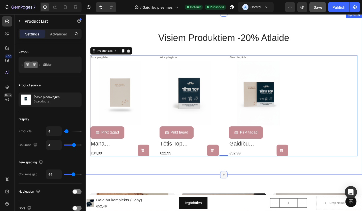
click at [236, 188] on div at bounding box center [238, 191] width 8 height 8
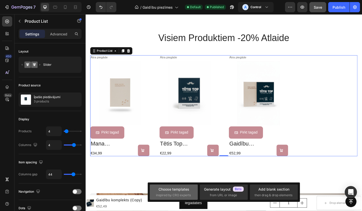
click at [181, 189] on div "Choose templates" at bounding box center [174, 188] width 31 height 5
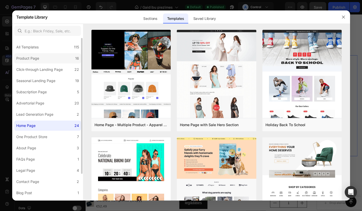
click at [44, 57] on label "Product Page 16" at bounding box center [47, 58] width 67 height 10
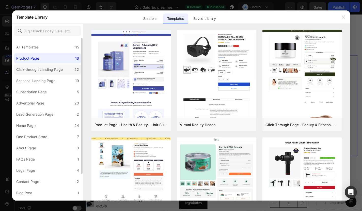
click at [35, 71] on div "Click-through Landing Page" at bounding box center [39, 69] width 47 height 6
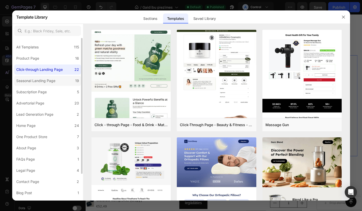
click at [34, 82] on div "Seasonal Landing Page" at bounding box center [35, 81] width 39 height 6
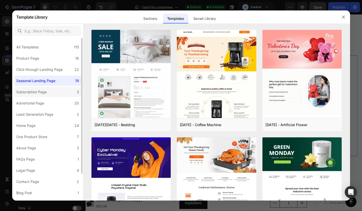
click at [31, 95] on div "Subscription Page" at bounding box center [31, 92] width 31 height 6
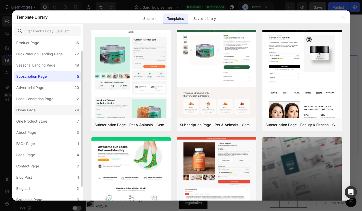
scroll to position [17, 0]
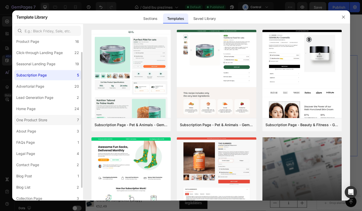
click at [42, 121] on div "One Product Store" at bounding box center [31, 120] width 31 height 6
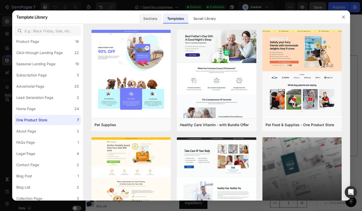
click at [156, 15] on div "Sections" at bounding box center [150, 18] width 22 height 10
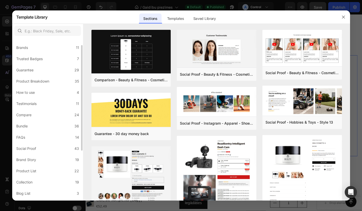
scroll to position [24, 0]
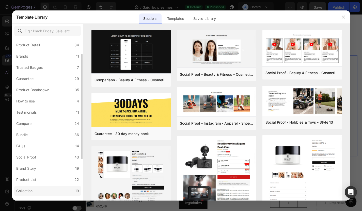
click at [30, 190] on div "Collection" at bounding box center [24, 190] width 16 height 6
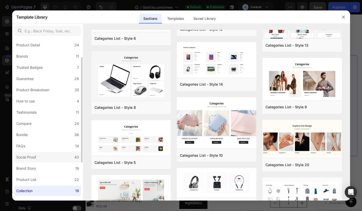
scroll to position [32, 0]
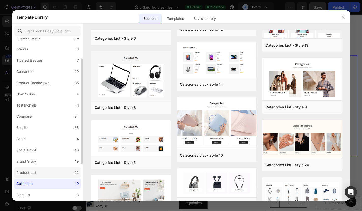
click at [33, 172] on div "Product List" at bounding box center [26, 172] width 20 height 6
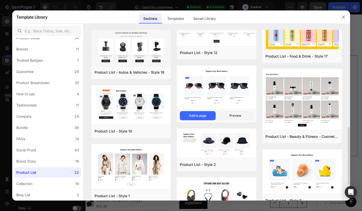
scroll to position [281, 0]
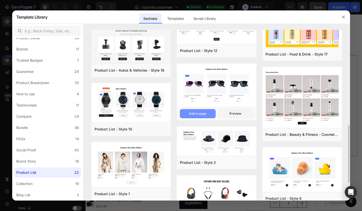
click at [196, 114] on div "Add to page" at bounding box center [197, 113] width 17 height 5
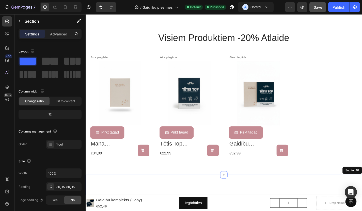
scroll to position [439, 0]
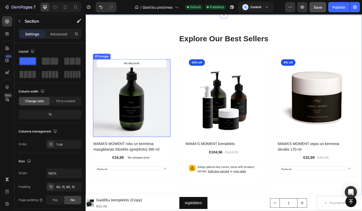
click at [157, 109] on img at bounding box center [136, 106] width 85 height 85
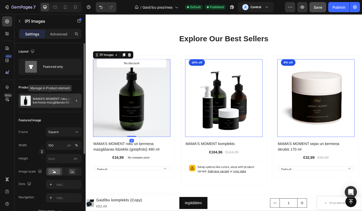
click at [63, 99] on p "MAMA’S MOMENT roku un ķermeņa mazgāšanas līdzeklis (greipfrūts) 490 ml" at bounding box center [56, 100] width 47 height 7
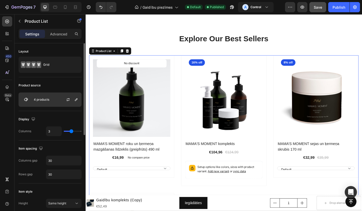
click at [46, 99] on p "4 products" at bounding box center [42, 100] width 16 height 4
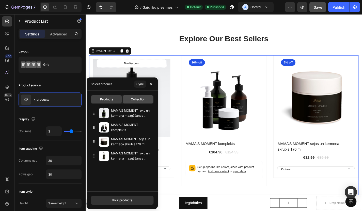
click at [129, 100] on div "Collection" at bounding box center [138, 99] width 31 height 8
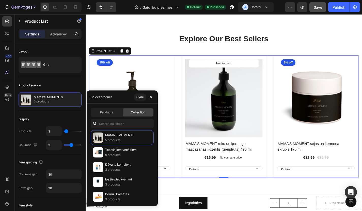
click at [99, 116] on div "Products Collection" at bounding box center [122, 112] width 63 height 9
click at [101, 112] on span "Products" at bounding box center [106, 112] width 13 height 5
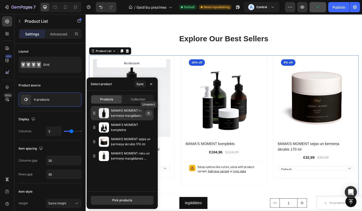
click at [149, 113] on icon "button" at bounding box center [149, 113] width 4 height 4
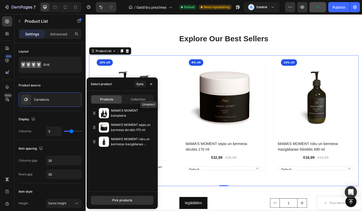
click at [0, 0] on icon "button" at bounding box center [0, 0] width 0 height 0
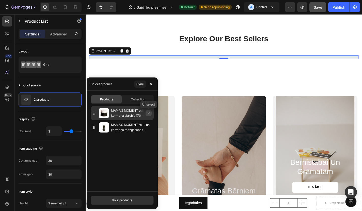
click at [149, 113] on icon "button" at bounding box center [149, 113] width 2 height 2
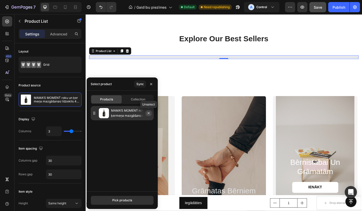
click at [149, 113] on icon "button" at bounding box center [149, 113] width 2 height 2
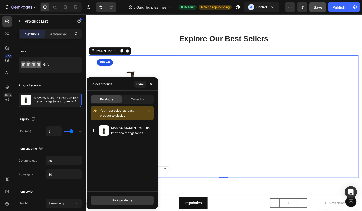
click at [115, 199] on div "Pick products" at bounding box center [122, 200] width 20 height 5
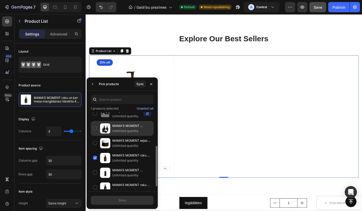
scroll to position [44, 0]
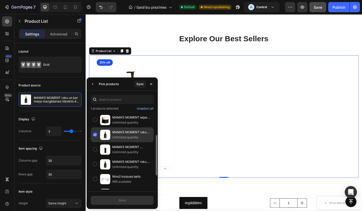
click at [95, 134] on div "MAMA’S MOMENT roku un ķermeņa mazgāšanas līdzeklis 490 ml Unlimited quantity" at bounding box center [122, 134] width 63 height 15
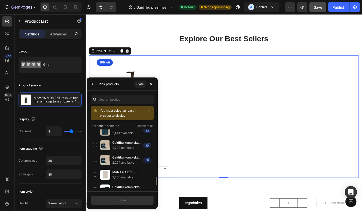
scroll to position [369, 0]
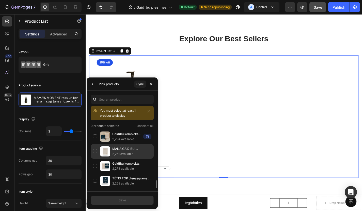
click at [95, 151] on div "MANA GAIDĪBU DIENASGRĀMATA topošajām māmiņām 2,261 available" at bounding box center [122, 151] width 63 height 15
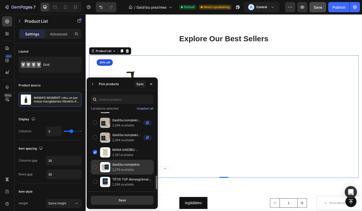
click at [95, 166] on div "Gaidību komplekts 2,278 available" at bounding box center [122, 166] width 63 height 15
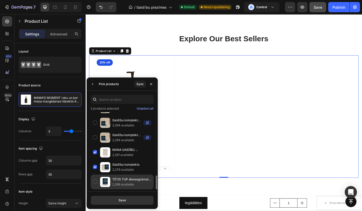
click at [96, 179] on div "TĒTIS TOP dienasgrāmata topošajiem tētiem 2,268 available" at bounding box center [122, 181] width 63 height 15
click at [114, 198] on button "Save" at bounding box center [122, 199] width 63 height 9
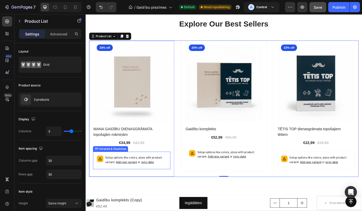
scroll to position [458, 0]
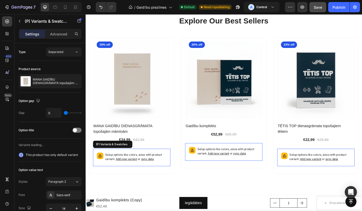
click at [149, 167] on p "Setup options like colors, sizes with product variant. Add new variant or sync …" at bounding box center [141, 172] width 68 height 10
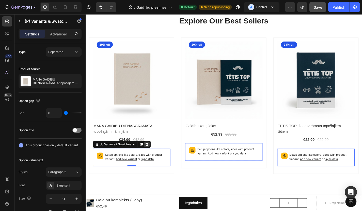
click at [153, 157] on icon at bounding box center [153, 158] width 3 height 4
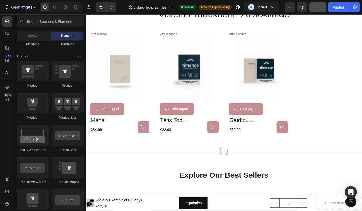
scroll to position [290, 0]
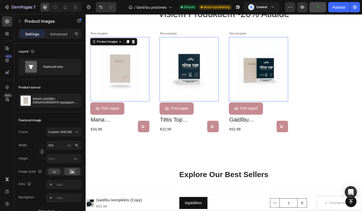
click at [151, 55] on img at bounding box center [123, 74] width 65 height 71
click at [150, 34] on p "Ātra piegāde" at bounding box center [123, 36] width 64 height 4
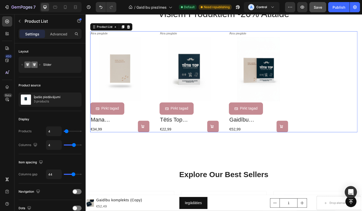
click at [163, 47] on div "Ātra piegāde Text Block Product Images Pirkt tagad Button mana gaidību dienasgr…" at bounding box center [238, 88] width 295 height 111
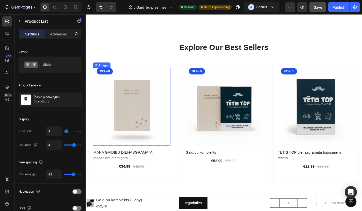
scroll to position [437, 0]
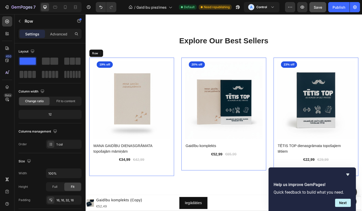
click at [181, 138] on div "(P) Images 19% off Product Badge Row MANA GAIDĪBU DIENASGRĀMATA topošajām māmiņ…" at bounding box center [137, 127] width 94 height 131
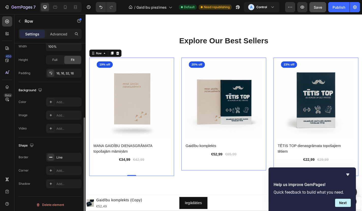
scroll to position [128, 0]
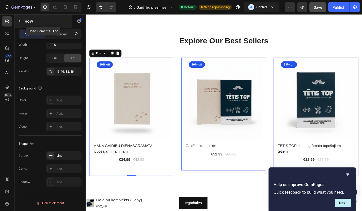
click at [19, 21] on icon "button" at bounding box center [20, 21] width 4 height 4
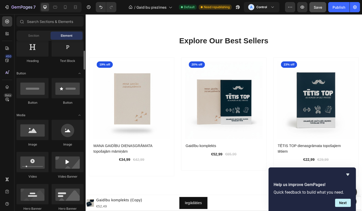
scroll to position [80, 0]
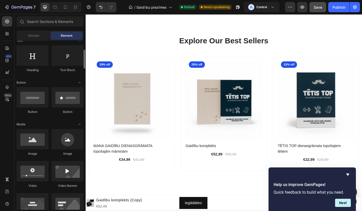
click at [47, 116] on div "Button Button" at bounding box center [50, 103] width 67 height 32
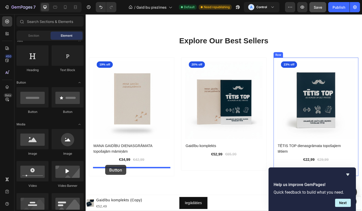
drag, startPoint x: 124, startPoint y: 114, endPoint x: 108, endPoint y: 180, distance: 67.5
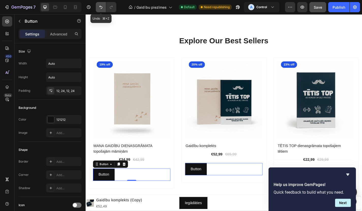
click at [100, 7] on icon "Undo/Redo" at bounding box center [100, 7] width 5 height 5
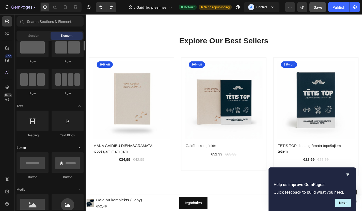
scroll to position [0, 0]
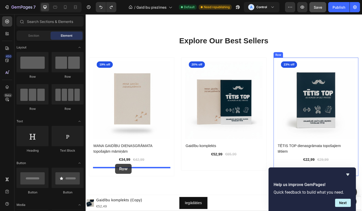
drag, startPoint x: 120, startPoint y: 76, endPoint x: 118, endPoint y: 179, distance: 102.5
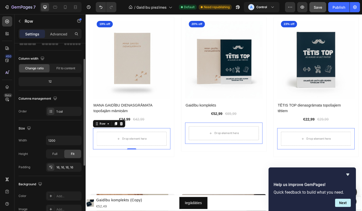
scroll to position [37, 0]
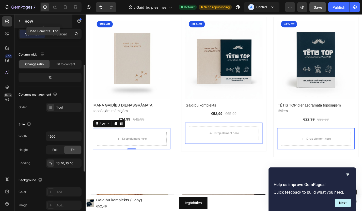
click at [18, 21] on icon "button" at bounding box center [20, 21] width 4 height 4
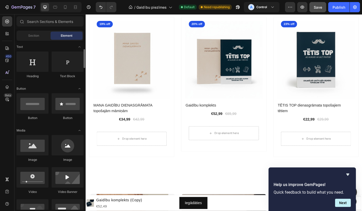
scroll to position [75, 0]
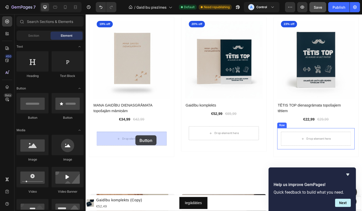
drag, startPoint x: 121, startPoint y: 119, endPoint x: 141, endPoint y: 148, distance: 35.0
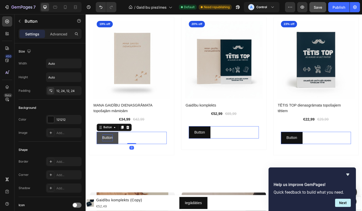
click at [112, 150] on p "Button" at bounding box center [110, 150] width 12 height 7
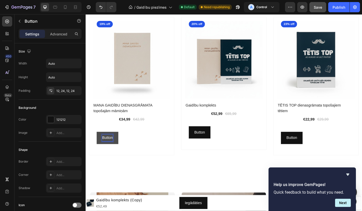
click at [117, 148] on button "Button" at bounding box center [110, 150] width 24 height 13
click at [136, 147] on div "Button Button 0" at bounding box center [136, 150] width 77 height 13
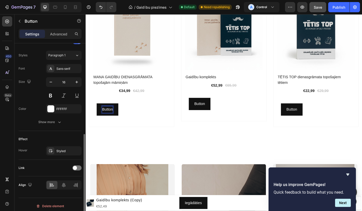
scroll to position [183, 0]
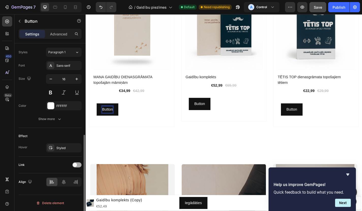
click at [73, 164] on span at bounding box center [75, 165] width 4 height 4
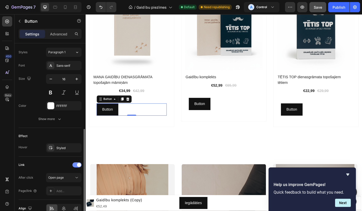
scroll to position [209, 0]
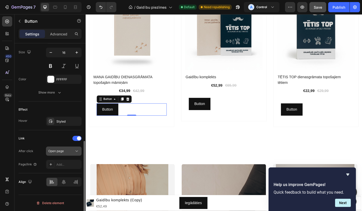
click at [71, 154] on button "Open page" at bounding box center [64, 150] width 36 height 9
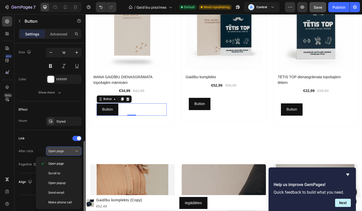
click at [71, 154] on button "Open page" at bounding box center [64, 150] width 36 height 9
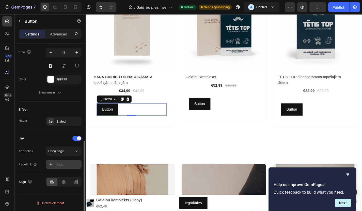
click at [64, 164] on div "Add..." at bounding box center [68, 164] width 24 height 5
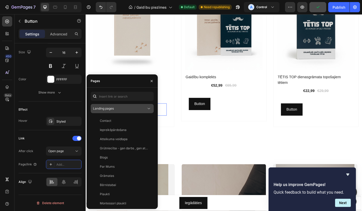
click at [110, 107] on span "Landing pages" at bounding box center [103, 108] width 21 height 4
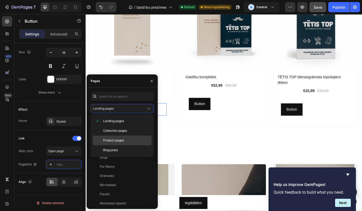
click at [109, 139] on span "Product pages" at bounding box center [113, 140] width 21 height 5
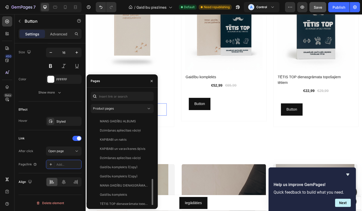
scroll to position [177, 0]
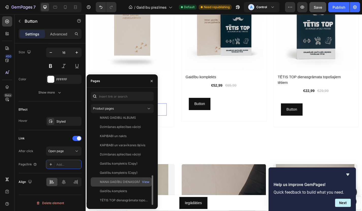
click at [119, 183] on div "MANA GAIDĪBU DIENASGRĀMATA topošajām māmiņām" at bounding box center [124, 181] width 49 height 5
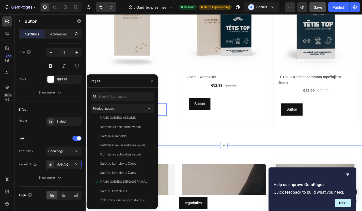
click at [192, 158] on div "Explore Our Best Sellers Heading Row (P) Images 19% off Product Badge Row MANA …" at bounding box center [238, 50] width 305 height 217
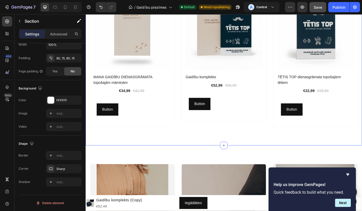
scroll to position [0, 0]
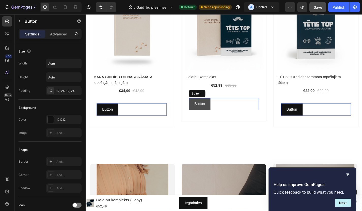
click at [204, 116] on link "Button" at bounding box center [212, 112] width 24 height 13
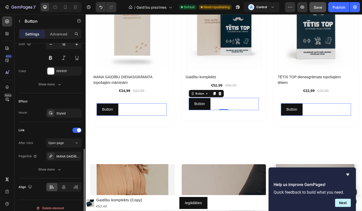
scroll to position [223, 0]
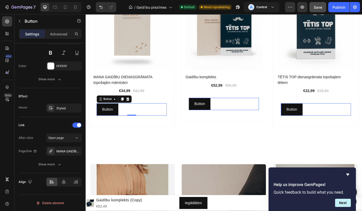
click at [134, 118] on div "Button Button 0" at bounding box center [136, 118] width 77 height 13
click at [134, 109] on icon at bounding box center [132, 108] width 4 height 4
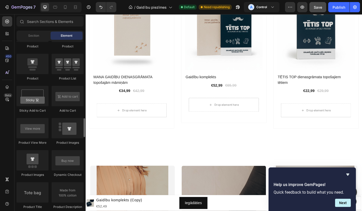
scroll to position [679, 0]
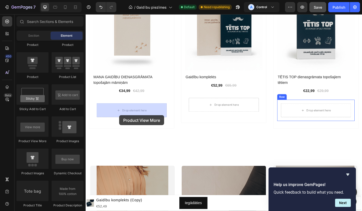
drag, startPoint x: 114, startPoint y: 146, endPoint x: 123, endPoint y: 125, distance: 22.2
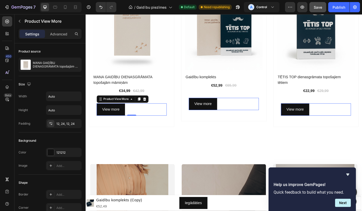
click at [243, 113] on div "View more" at bounding box center [238, 112] width 77 height 13
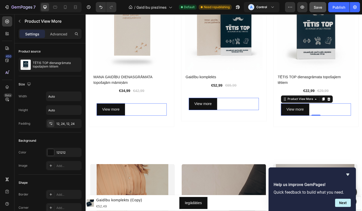
click at [342, 119] on div "View more" at bounding box center [339, 118] width 77 height 13
click at [117, 117] on p "View more" at bounding box center [113, 118] width 19 height 7
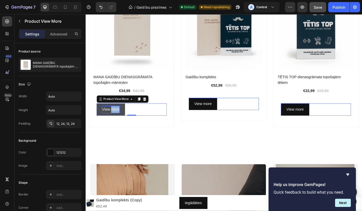
click at [117, 117] on p "View more" at bounding box center [113, 118] width 19 height 7
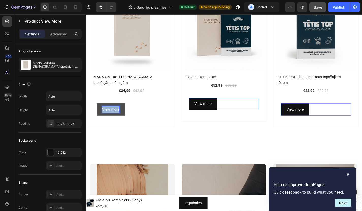
click at [117, 117] on p "View more" at bounding box center [113, 118] width 19 height 7
click at [114, 119] on button "Iegādāties" at bounding box center [113, 118] width 31 height 13
click at [118, 119] on button "Iegādāties tūlīt" at bounding box center [117, 118] width 39 height 13
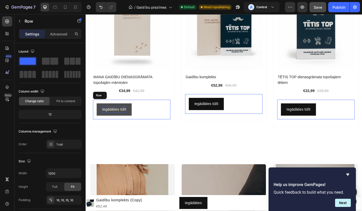
click at [115, 127] on div "Iegādāties tūlīt Product View More 0 Row" at bounding box center [136, 119] width 85 height 22
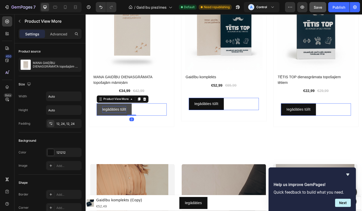
click at [133, 118] on button "Iegādāties tūlīt" at bounding box center [117, 118] width 39 height 13
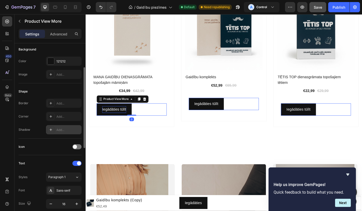
scroll to position [80, 0]
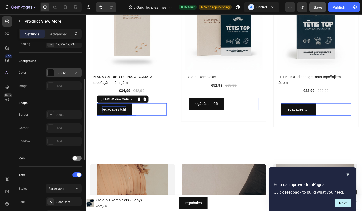
click at [54, 71] on div at bounding box center [51, 72] width 7 height 7
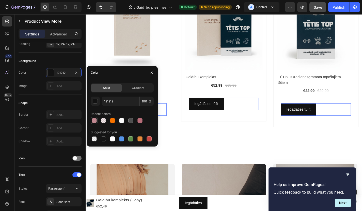
click at [95, 120] on div at bounding box center [94, 120] width 5 height 5
type input "B76E79"
type input "80"
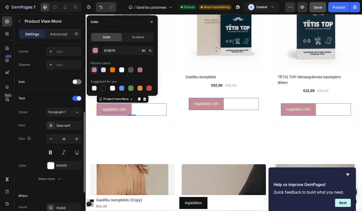
scroll to position [120, 0]
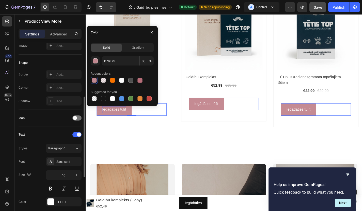
click at [44, 64] on div "Shape" at bounding box center [50, 62] width 63 height 8
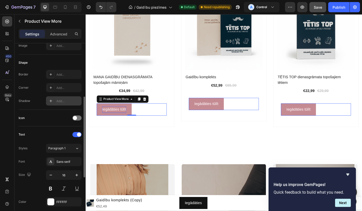
click at [65, 100] on div "Add..." at bounding box center [68, 101] width 24 height 5
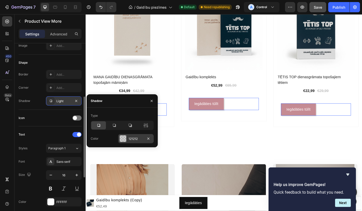
click at [130, 137] on div "121212" at bounding box center [136, 138] width 15 height 5
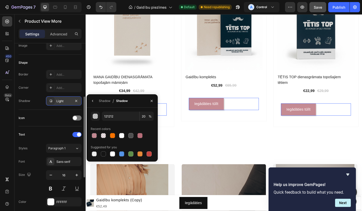
click at [91, 131] on div "Recent colors" at bounding box center [122, 129] width 63 height 8
click at [92, 133] on div at bounding box center [94, 135] width 5 height 5
type input "B76E79"
type input "80"
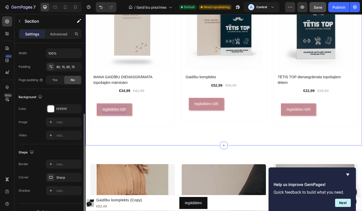
click at [187, 143] on div "Explore Our Best Sellers Heading Row (P) Images 19% off Product Badge Row MANA …" at bounding box center [238, 50] width 305 height 217
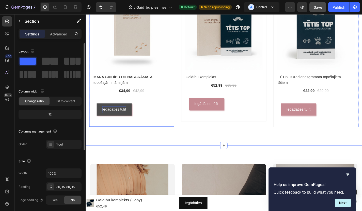
click at [128, 124] on button "Iegādāties tūlīt" at bounding box center [117, 118] width 39 height 13
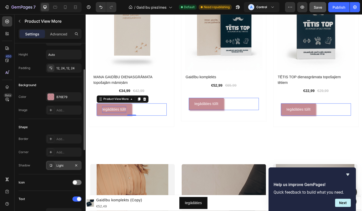
scroll to position [56, 0]
click at [64, 150] on div "Add..." at bounding box center [68, 151] width 24 height 5
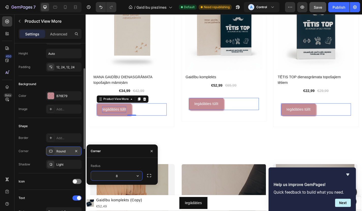
click at [130, 178] on input "8" at bounding box center [116, 175] width 51 height 9
type input "10"
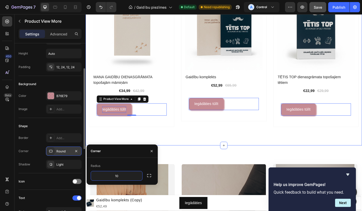
click at [201, 142] on div "Explore Our Best Sellers Heading Row (P) Images 19% off Product Badge Row MANA …" at bounding box center [238, 50] width 305 height 217
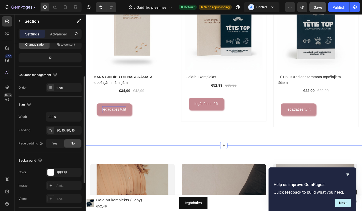
scroll to position [0, 0]
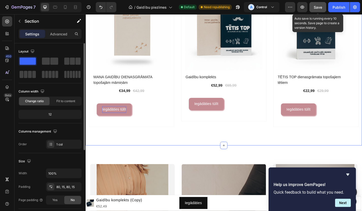
click at [321, 7] on span "Save" at bounding box center [318, 7] width 8 height 4
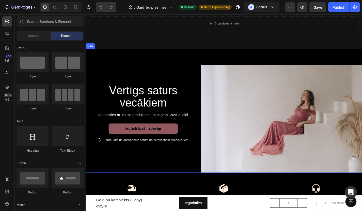
scroll to position [87, 0]
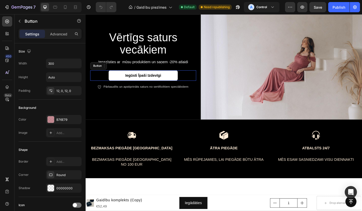
click at [171, 80] on link "iegūsti īpaši izdevīgi" at bounding box center [149, 81] width 76 height 11
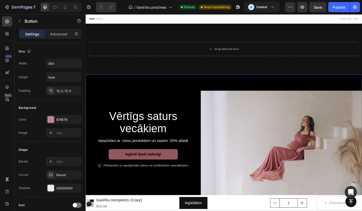
scroll to position [0, 0]
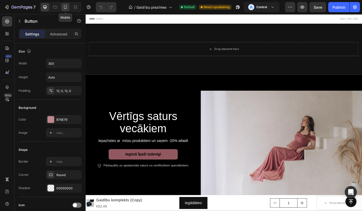
click at [66, 6] on icon at bounding box center [65, 7] width 5 height 5
type input "100%"
type input "14"
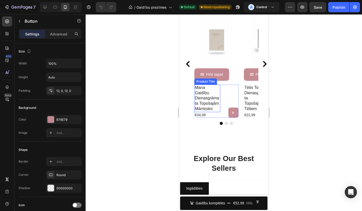
scroll to position [339, 0]
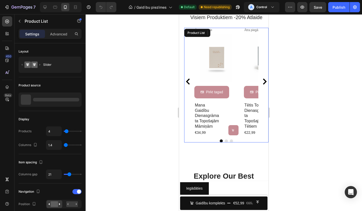
click at [265, 80] on icon "Carousel Next Arrow" at bounding box center [265, 81] width 6 height 6
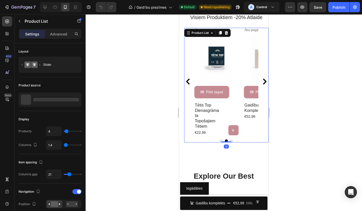
click at [265, 80] on icon "Carousel Next Arrow" at bounding box center [265, 81] width 6 height 6
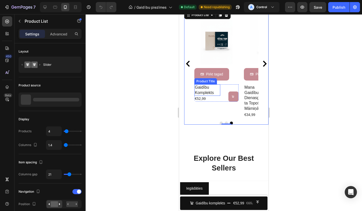
scroll to position [357, 0]
click at [263, 61] on icon "Carousel Next Arrow" at bounding box center [265, 63] width 6 height 6
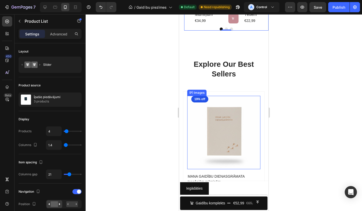
scroll to position [455, 0]
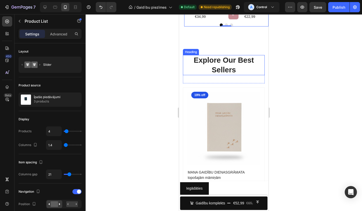
click at [230, 67] on p "Explore Our Best Sellers" at bounding box center [224, 64] width 81 height 19
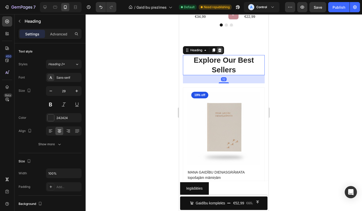
click at [222, 48] on icon at bounding box center [220, 50] width 4 height 4
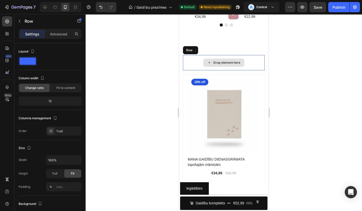
click at [253, 60] on div "Drop element here" at bounding box center [224, 62] width 82 height 15
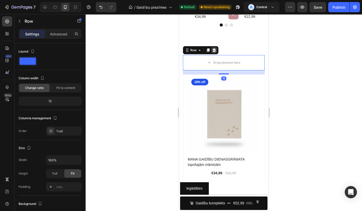
click at [215, 49] on icon at bounding box center [214, 50] width 3 height 4
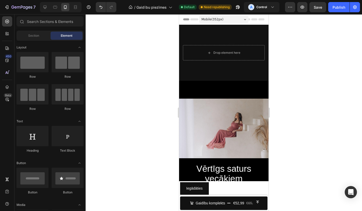
scroll to position [0, 0]
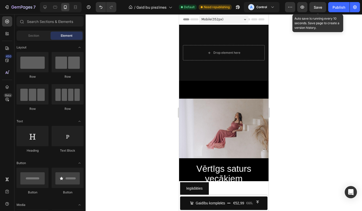
click at [316, 9] on span "Save" at bounding box center [318, 7] width 8 height 4
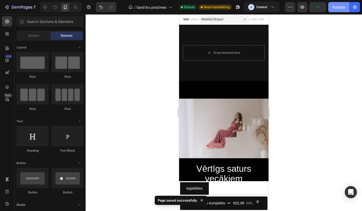
click at [336, 10] on button "Publish" at bounding box center [339, 7] width 21 height 10
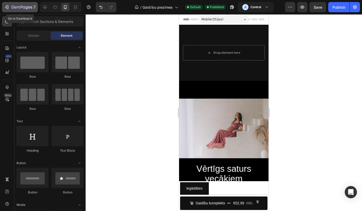
click at [14, 5] on div "7" at bounding box center [23, 7] width 24 height 6
